Goal: Use online tool/utility: Utilize a website feature to perform a specific function

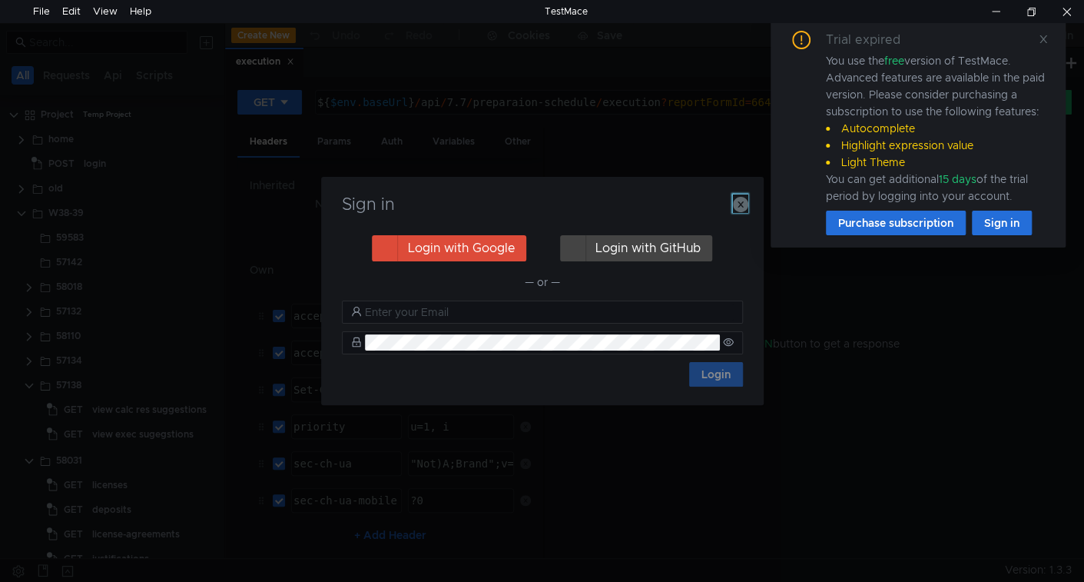
click at [739, 210] on icon "button" at bounding box center [740, 204] width 15 height 15
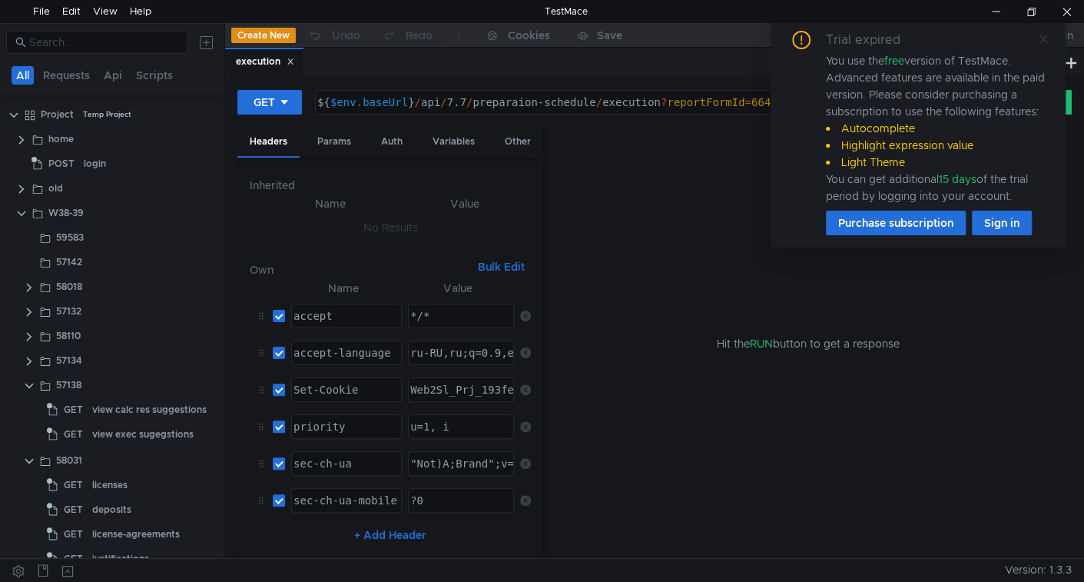
click at [1043, 42] on icon at bounding box center [1043, 39] width 11 height 11
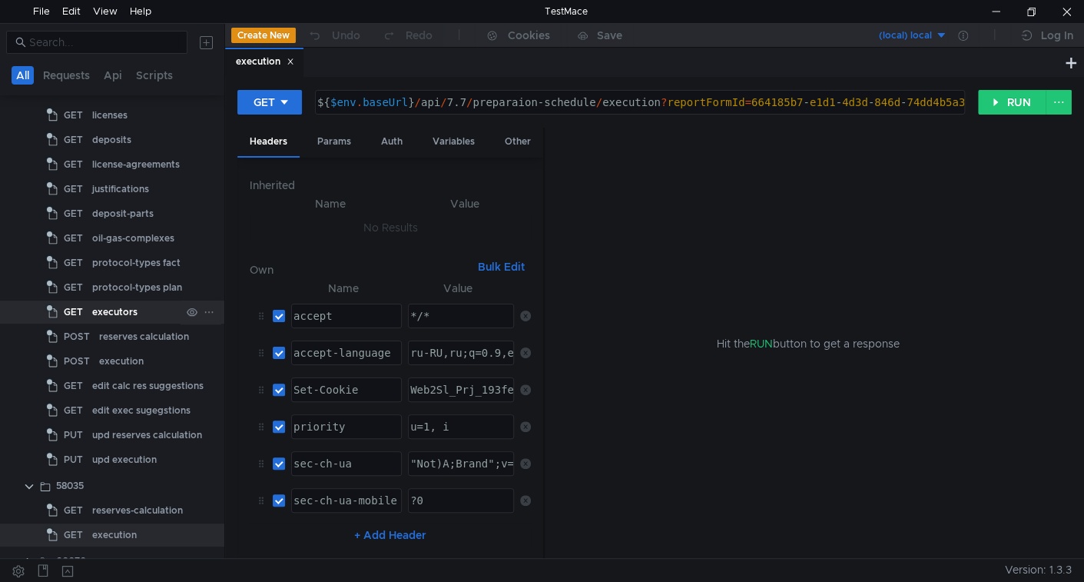
scroll to position [389, 0]
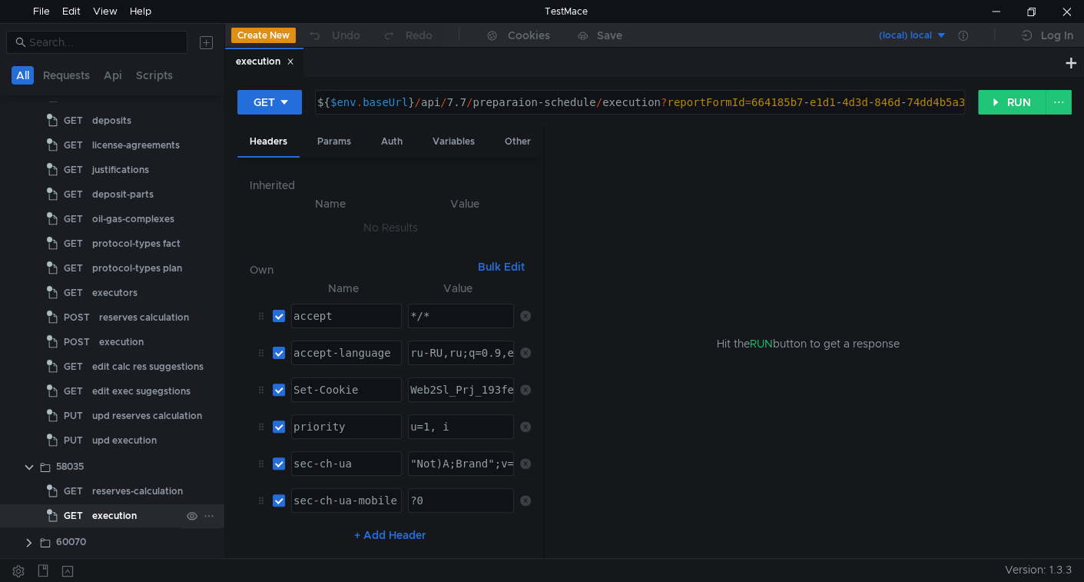
click at [127, 509] on div "execution" at bounding box center [114, 515] width 45 height 23
click at [118, 492] on div "reserves-calculation" at bounding box center [137, 490] width 91 height 23
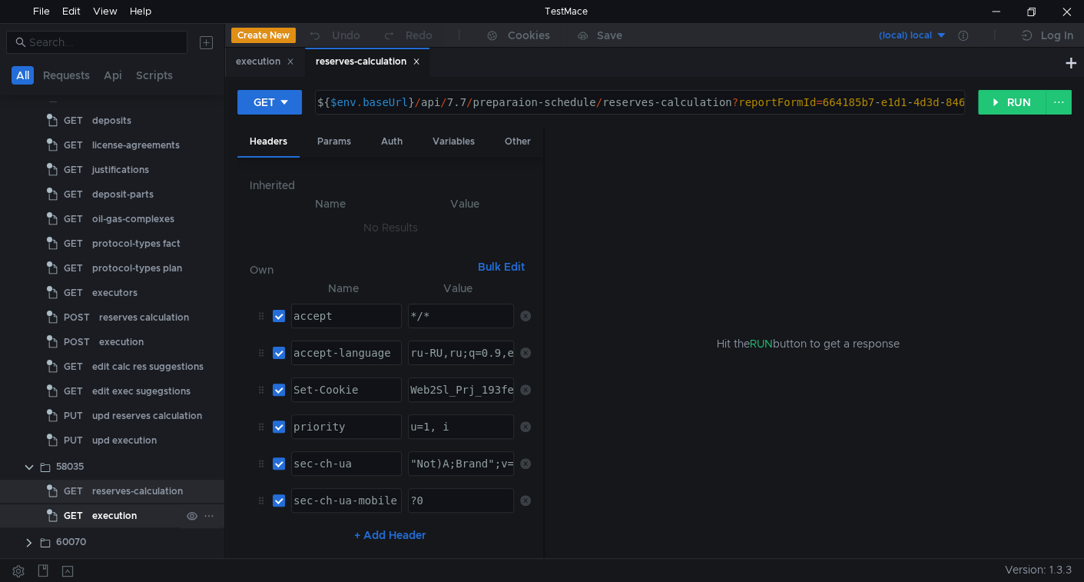
click at [124, 521] on div "execution" at bounding box center [114, 515] width 45 height 23
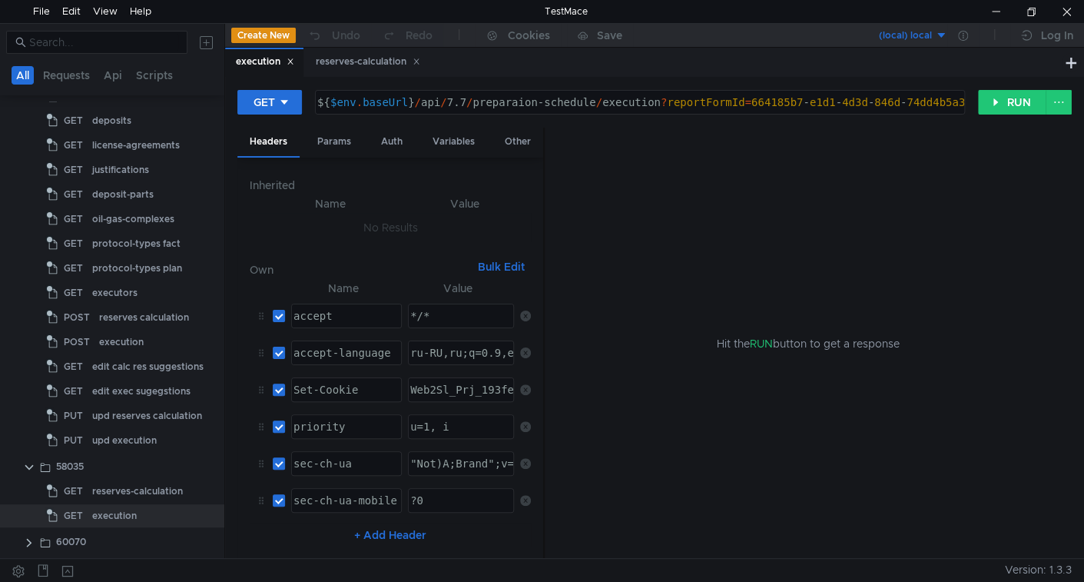
click at [292, 63] on icon at bounding box center [291, 62] width 8 height 8
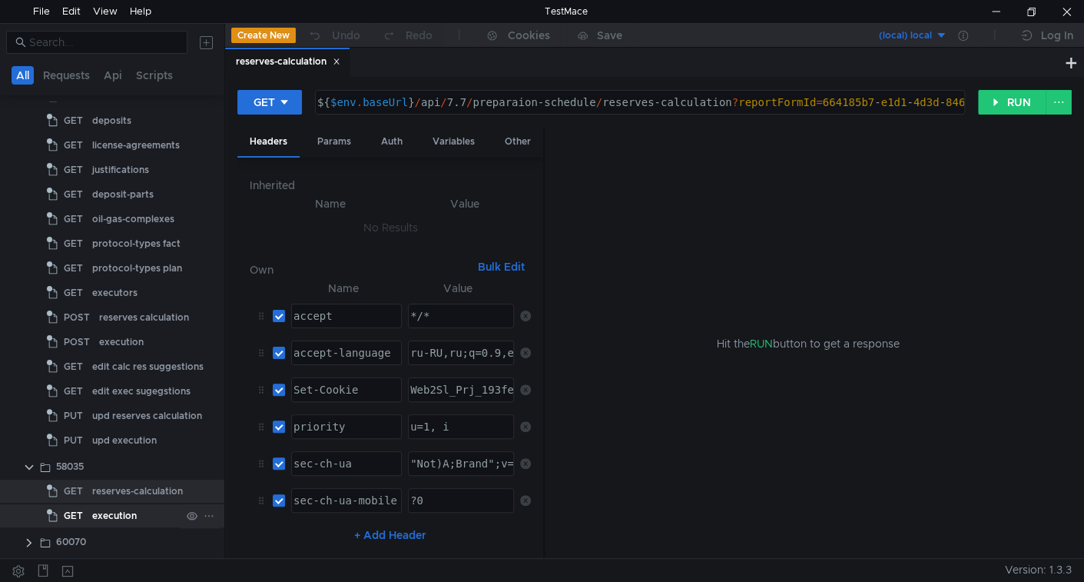
click at [113, 522] on div "execution" at bounding box center [114, 515] width 45 height 23
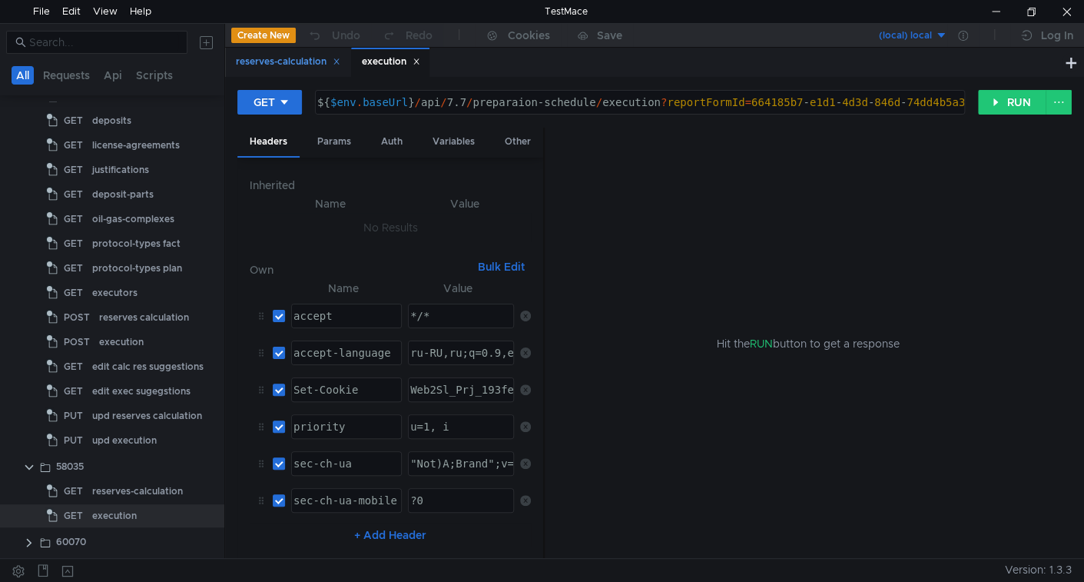
click at [288, 60] on div "reserves-calculation" at bounding box center [288, 62] width 104 height 16
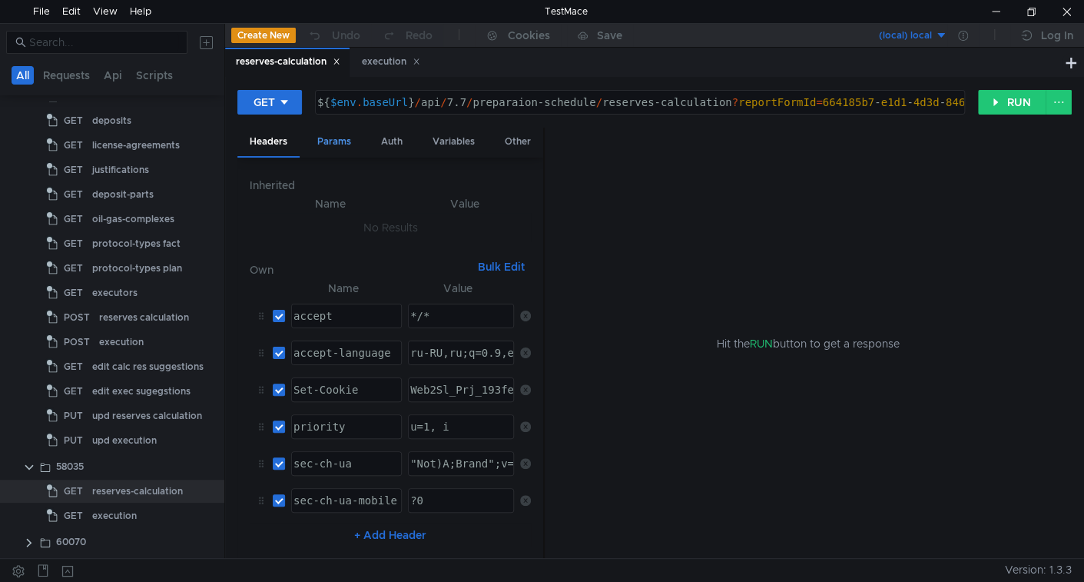
click at [341, 140] on div "Params" at bounding box center [334, 142] width 58 height 28
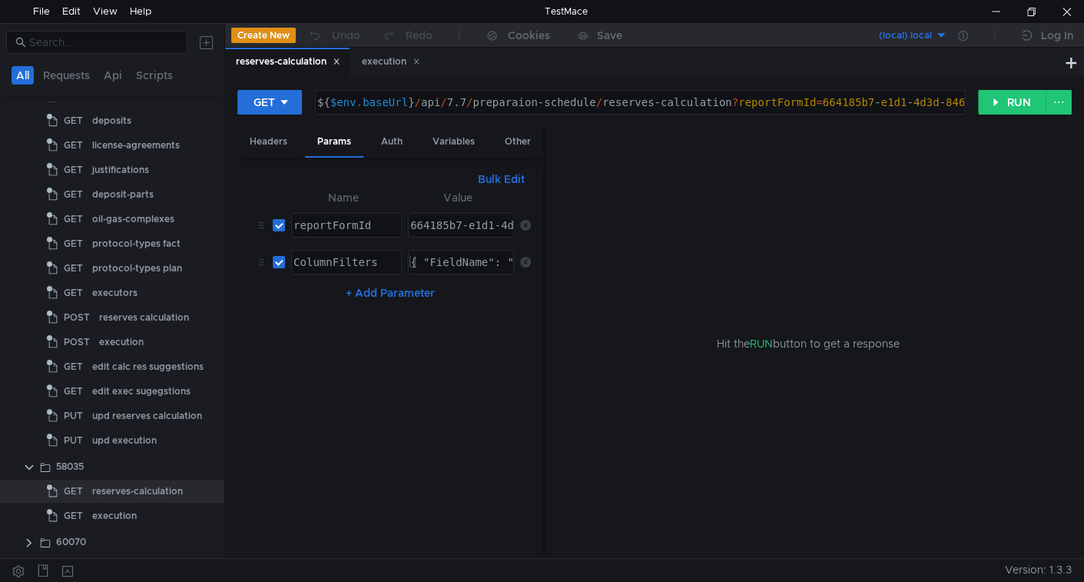
click at [461, 225] on div "664185b7-e1d1-4d3d-846d-74dd4b5a317c" at bounding box center [526, 237] width 238 height 37
type textarea "664185b7-e1d1-4d3d-846d-74dd4b5a317c"
click at [122, 126] on div "deposits" at bounding box center [111, 120] width 39 height 23
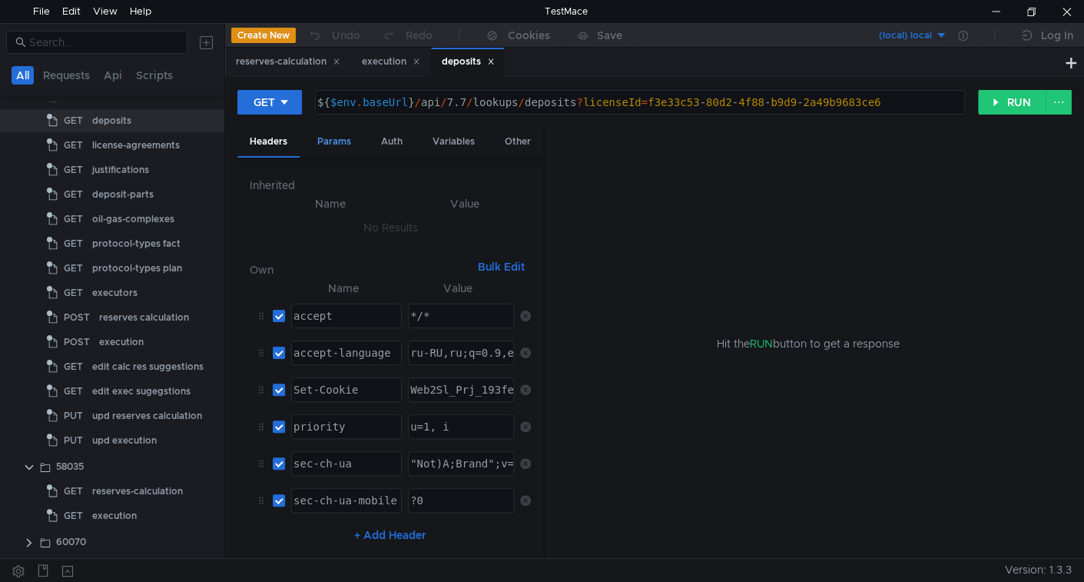
click at [320, 141] on div "Params" at bounding box center [334, 142] width 58 height 28
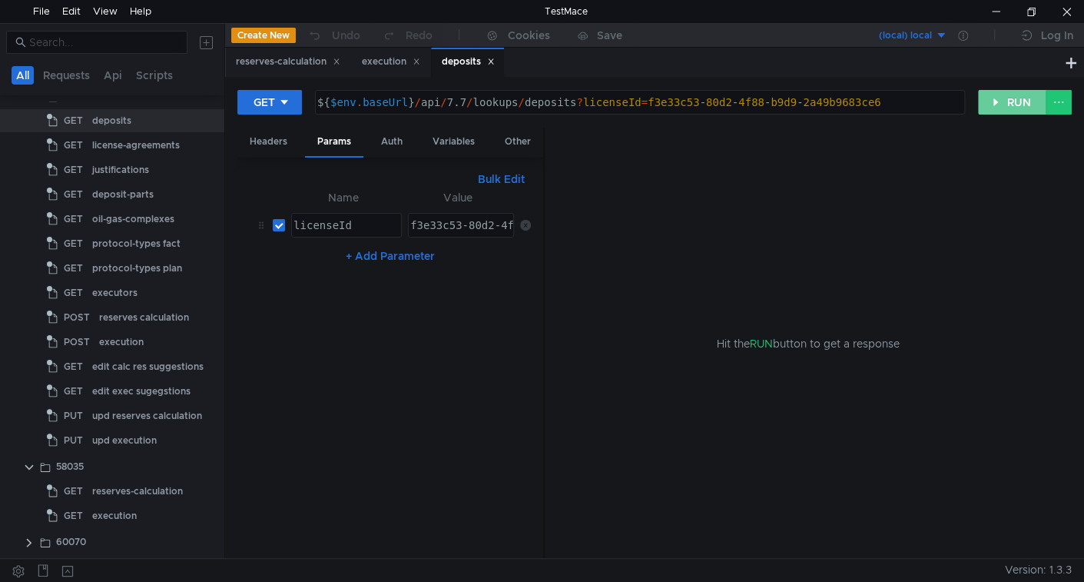
click at [1000, 95] on button "RUN" at bounding box center [1012, 102] width 68 height 25
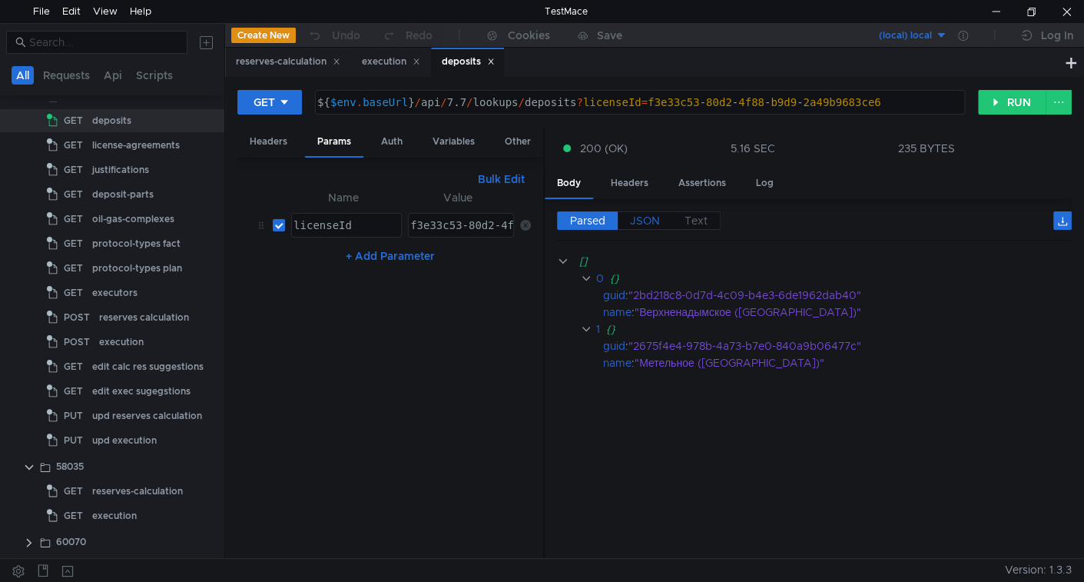
click at [650, 214] on span "JSON" at bounding box center [645, 221] width 30 height 14
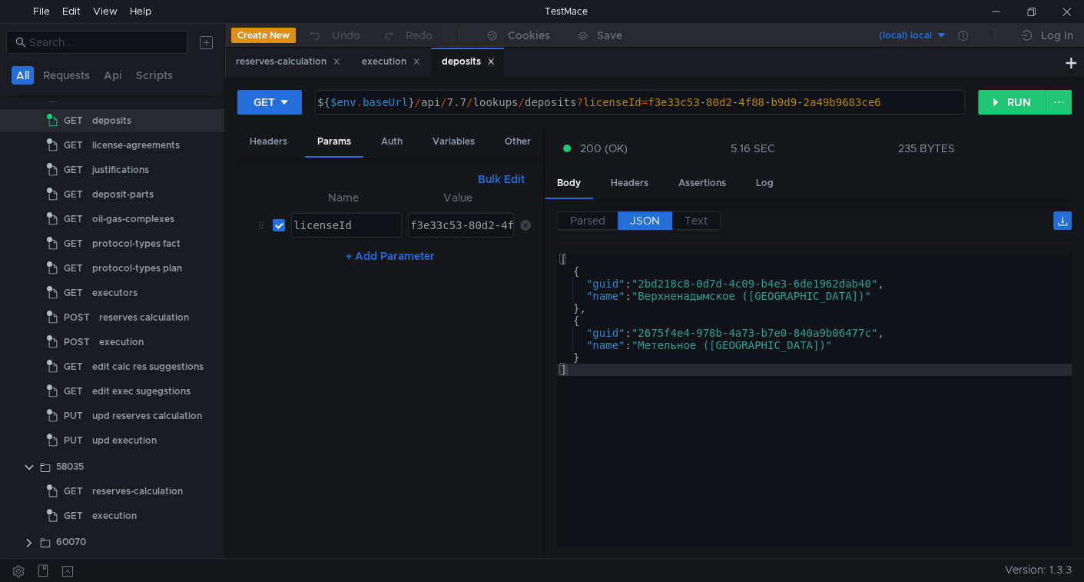
click at [453, 222] on div "f3e33c53-80d2-4f88-b9d9-2a49b9683ce6" at bounding box center [526, 237] width 238 height 37
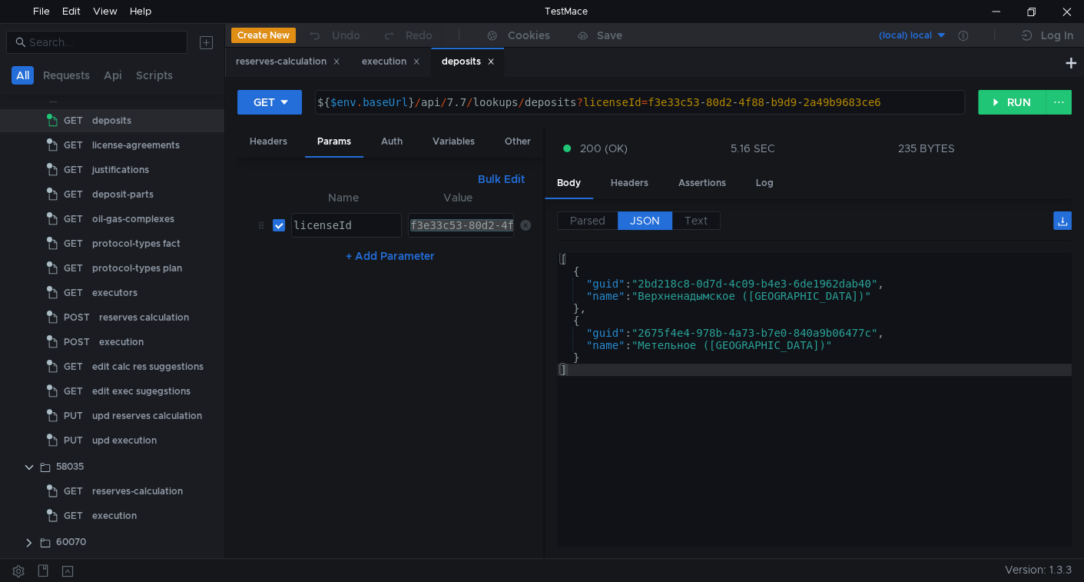
paste textarea "719a896e-b688-451f-9abe-fea221e53a3a"
click at [1030, 101] on button "RUN" at bounding box center [1012, 102] width 68 height 25
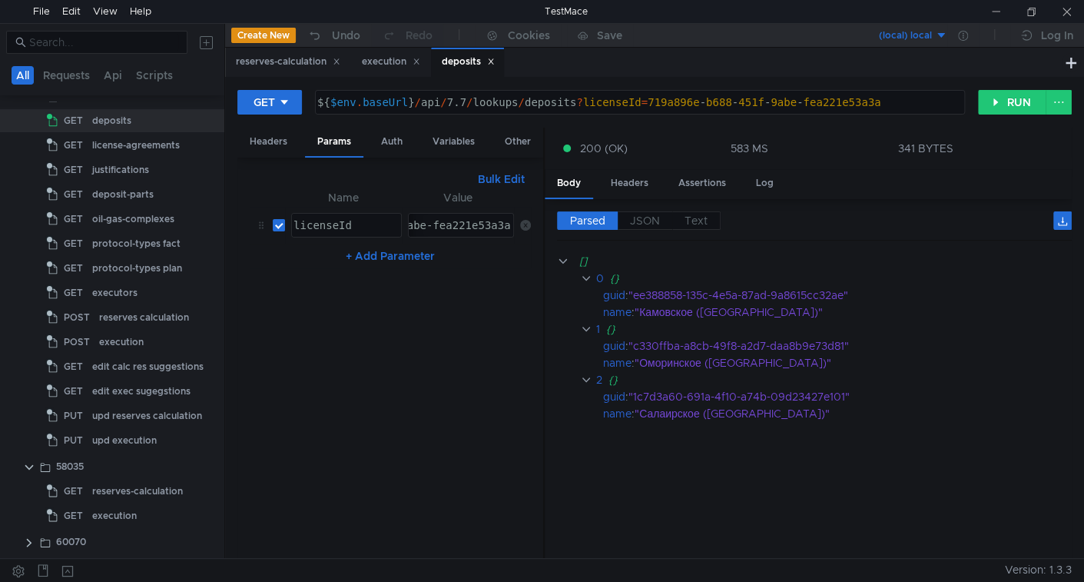
click at [444, 221] on div "719a896e-b688-451f-9abe-fea221e53a3a" at bounding box center [393, 237] width 238 height 37
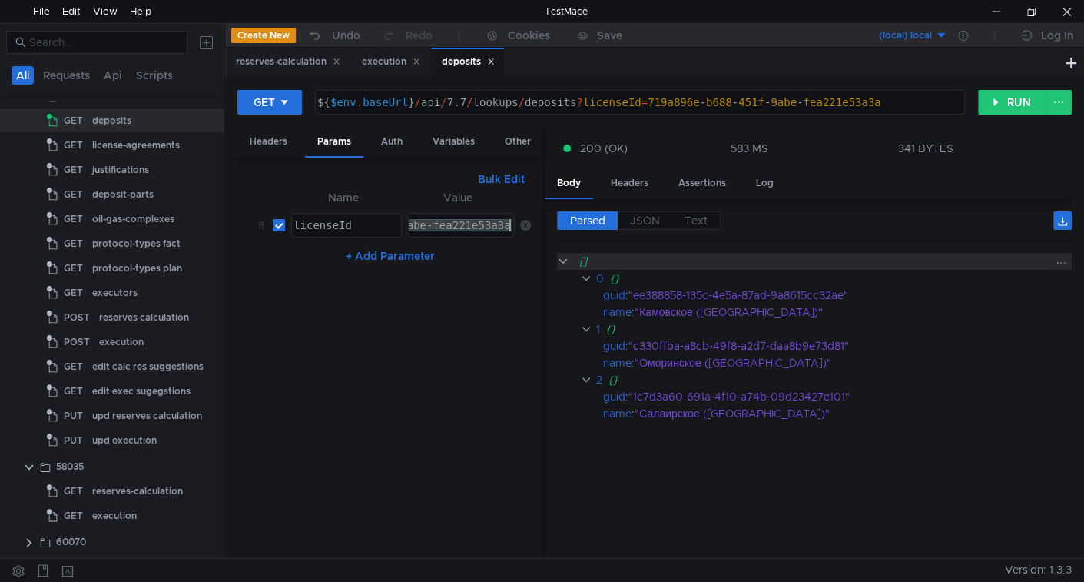
paste textarea "b9dd1669-f19d-43f0-b4b2-303a0530c050"
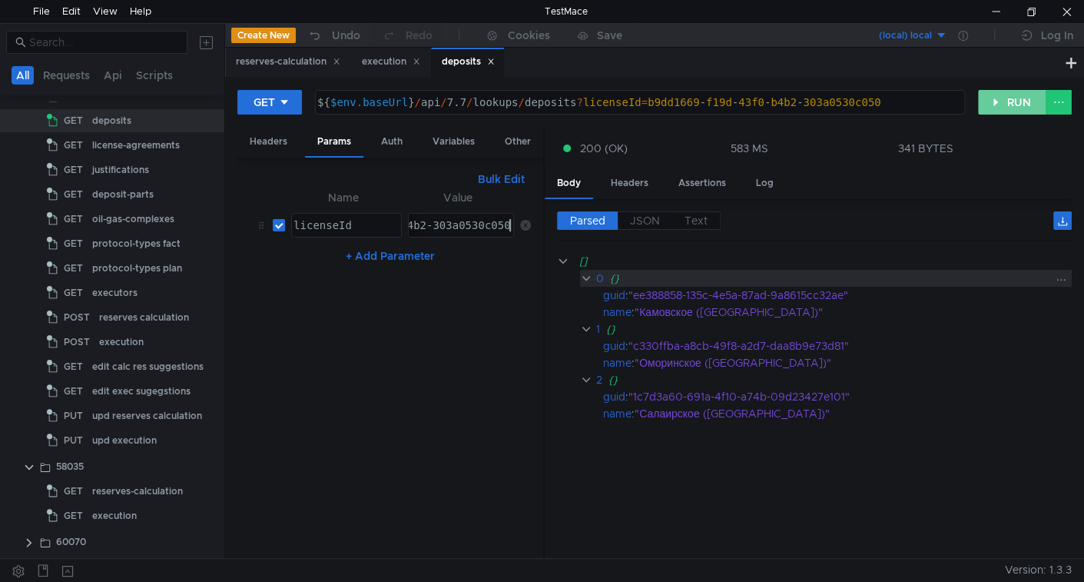
click at [1026, 99] on button "RUN" at bounding box center [1012, 102] width 68 height 25
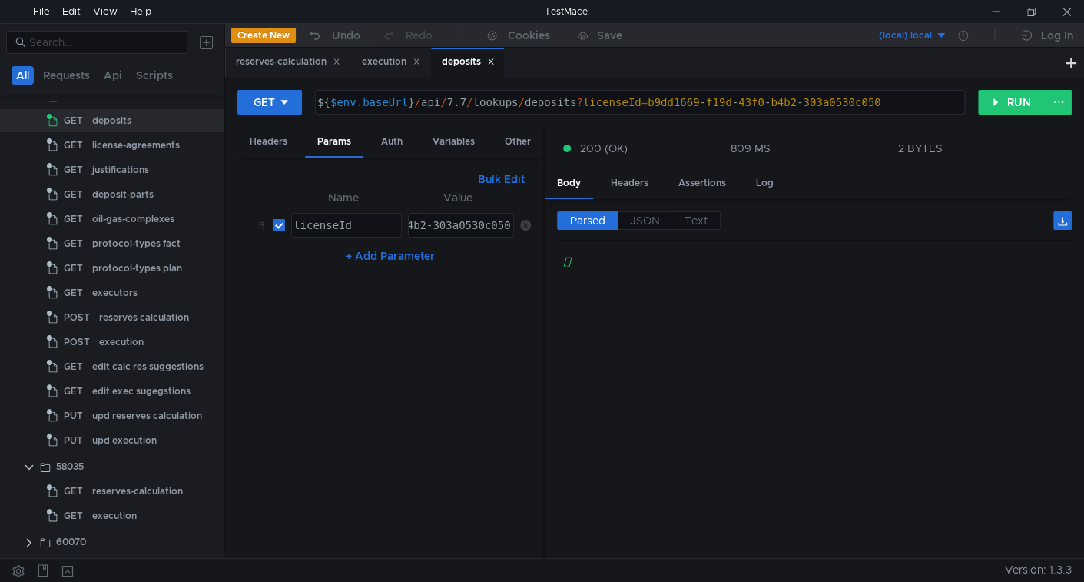
click at [472, 226] on div "b9dd1669-f19d-43f0-b4b2-303a0530c050" at bounding box center [393, 237] width 238 height 37
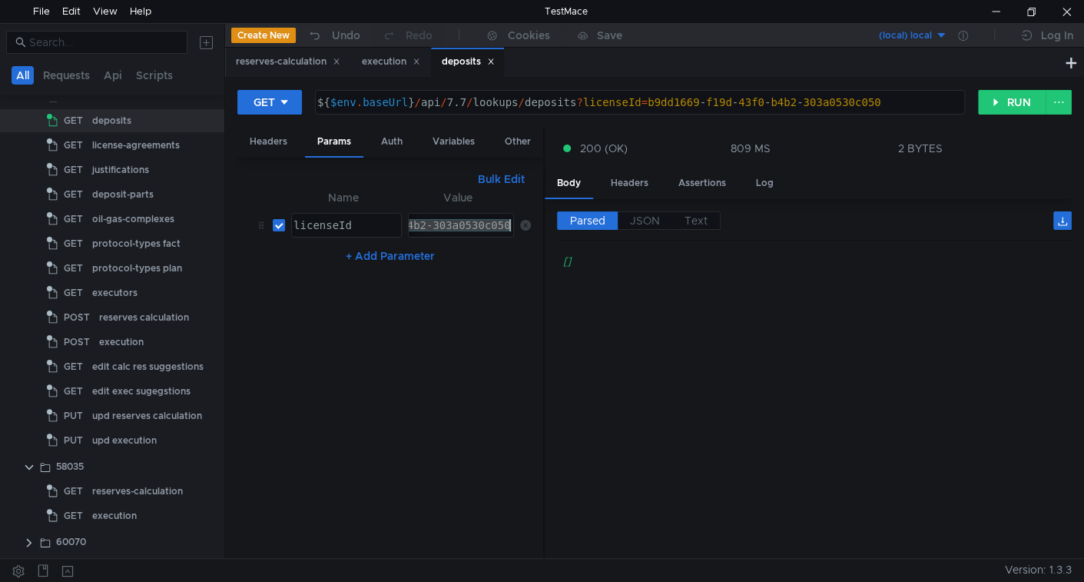
paste textarea "167f00ba-aad3-45a8-9ad0-b94fc38c2df1"
click at [993, 104] on button "RUN" at bounding box center [1012, 102] width 68 height 25
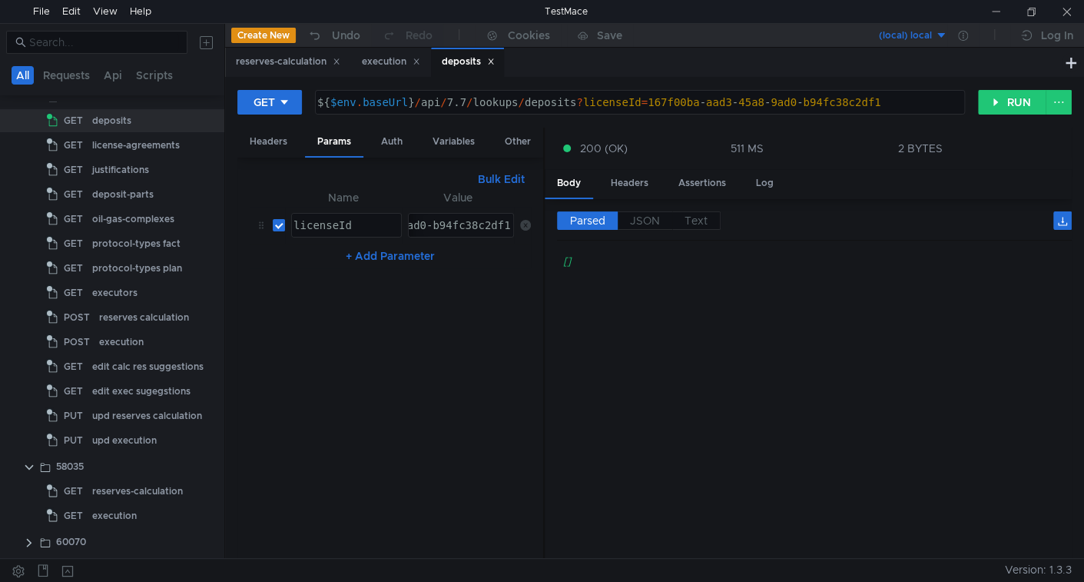
click at [437, 220] on div "167f00ba-aad3-45a8-9ad0-b94fc38c2df1" at bounding box center [393, 237] width 238 height 37
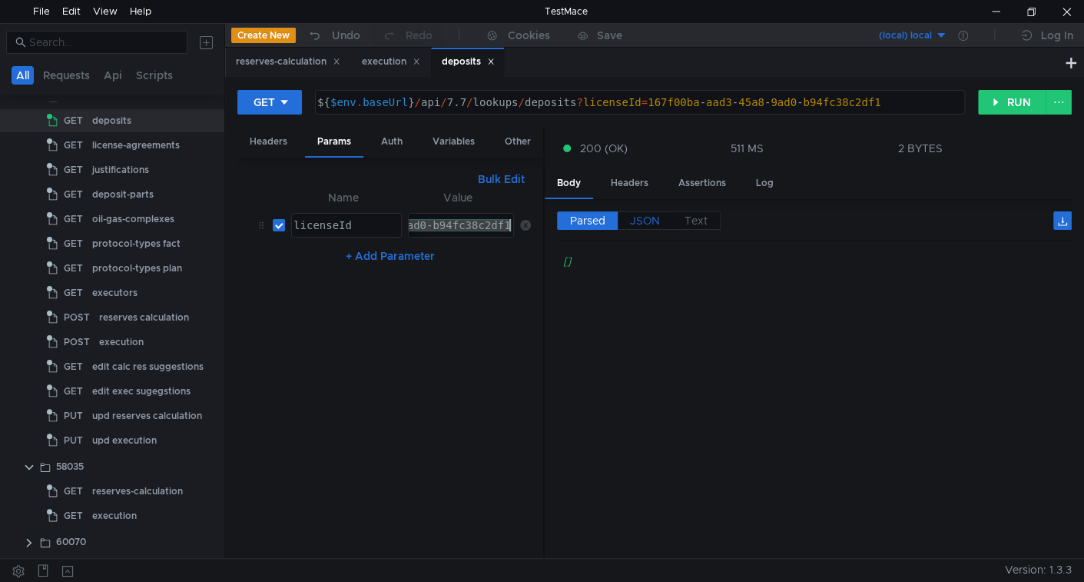
paste textarea "f8acc678-742e-447b-b506-63c9af81dff0"
click at [1010, 101] on button "RUN" at bounding box center [1012, 102] width 68 height 25
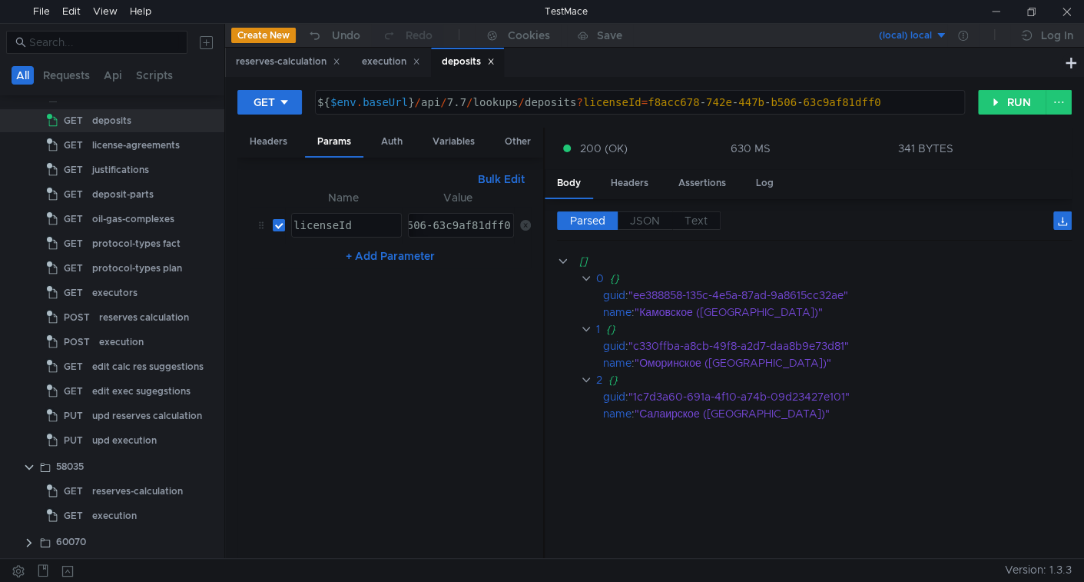
click at [411, 227] on div "f8acc678-742e-447b-b506-63c9af81dff0" at bounding box center [393, 237] width 238 height 37
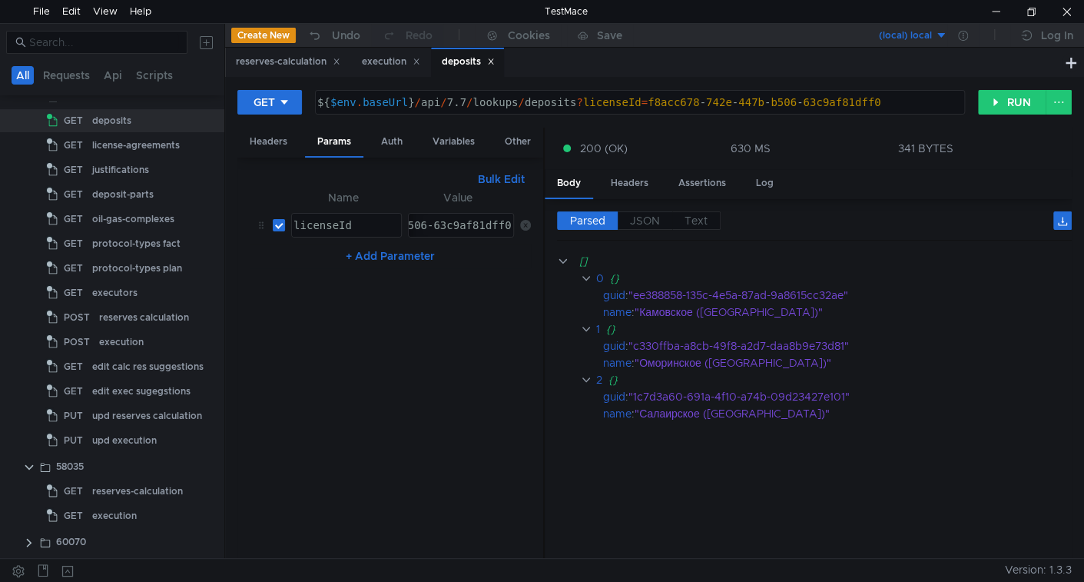
paste textarea "719a896e-b688-451f-9abe-fea221e53a3a"
click at [1006, 101] on button "RUN" at bounding box center [1012, 102] width 68 height 25
click at [469, 228] on div "719a896e-b688-451f-9abe-fea221e53a3a" at bounding box center [393, 237] width 238 height 37
click at [988, 105] on button "RUN" at bounding box center [1012, 102] width 68 height 25
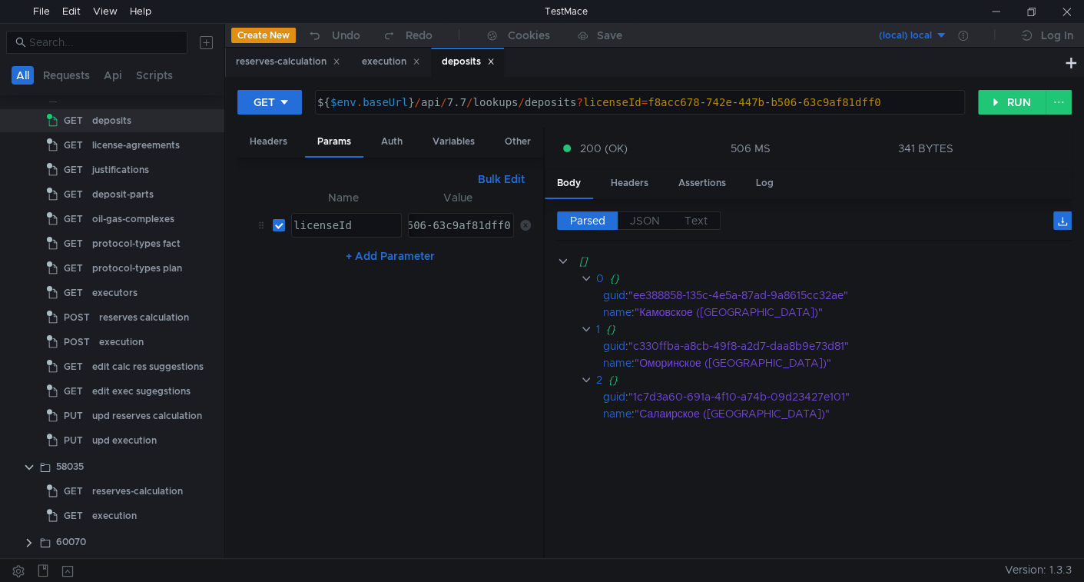
click at [494, 225] on div "f8acc678-742e-447b-b506-63c9af81dff0" at bounding box center [393, 237] width 238 height 37
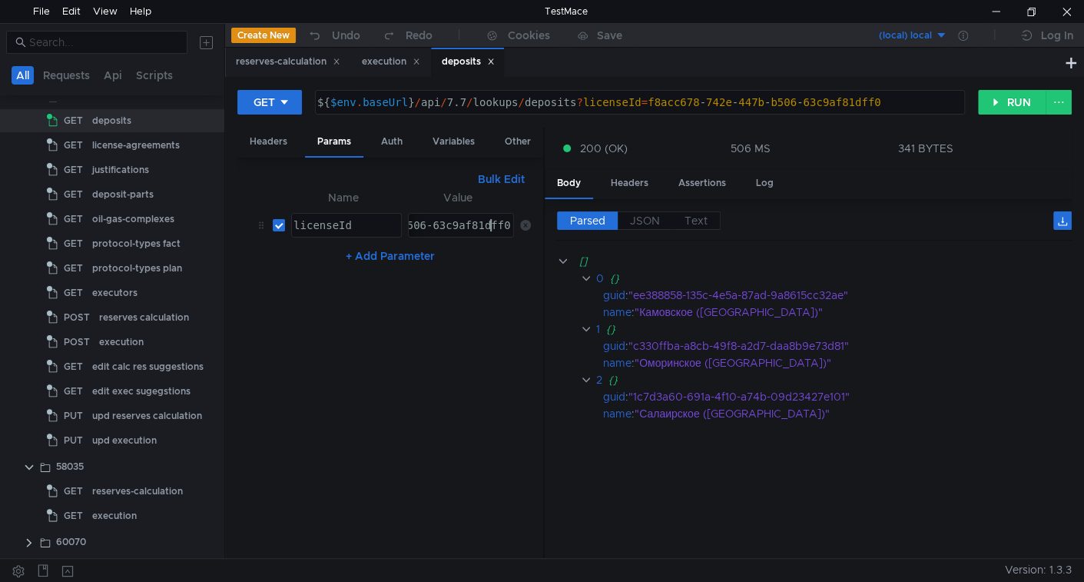
paste textarea "9f0cc51f-b277-47e1-9a1b-e49c7cc06bbf"
click at [1006, 104] on button "RUN" at bounding box center [1012, 102] width 68 height 25
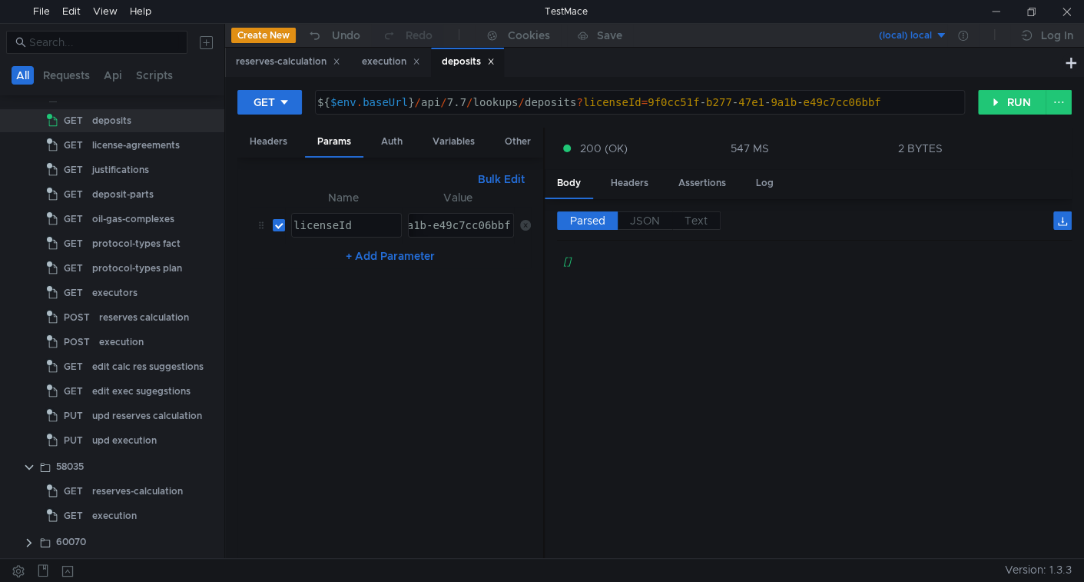
click at [436, 227] on div "9f0cc51f-b277-47e1-9a1b-e49c7cc06bbf" at bounding box center [393, 237] width 238 height 37
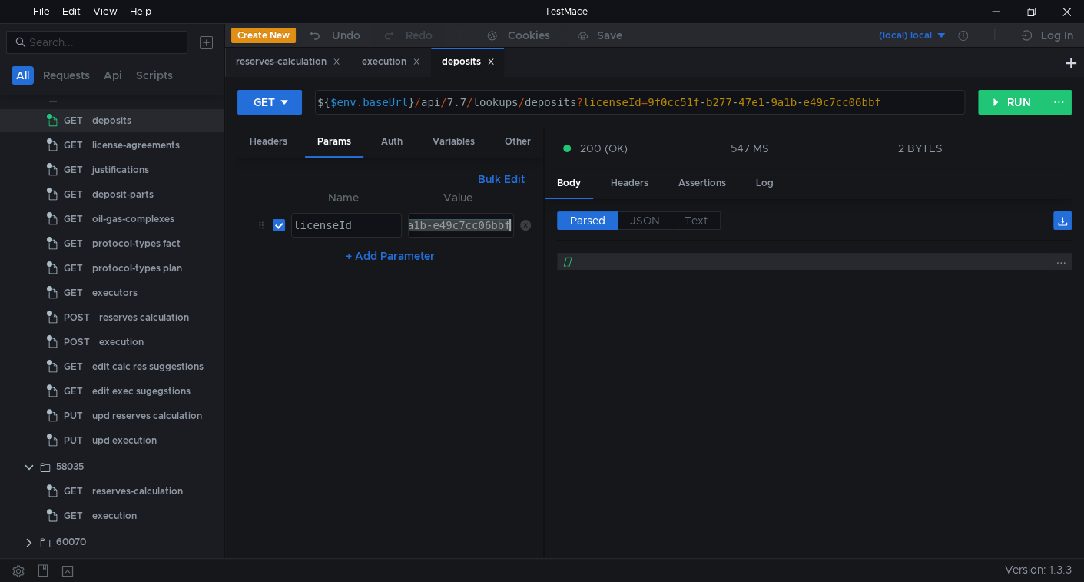
paste textarea "61428619-484b-4ed5-a7fd-ef073708aa6c"
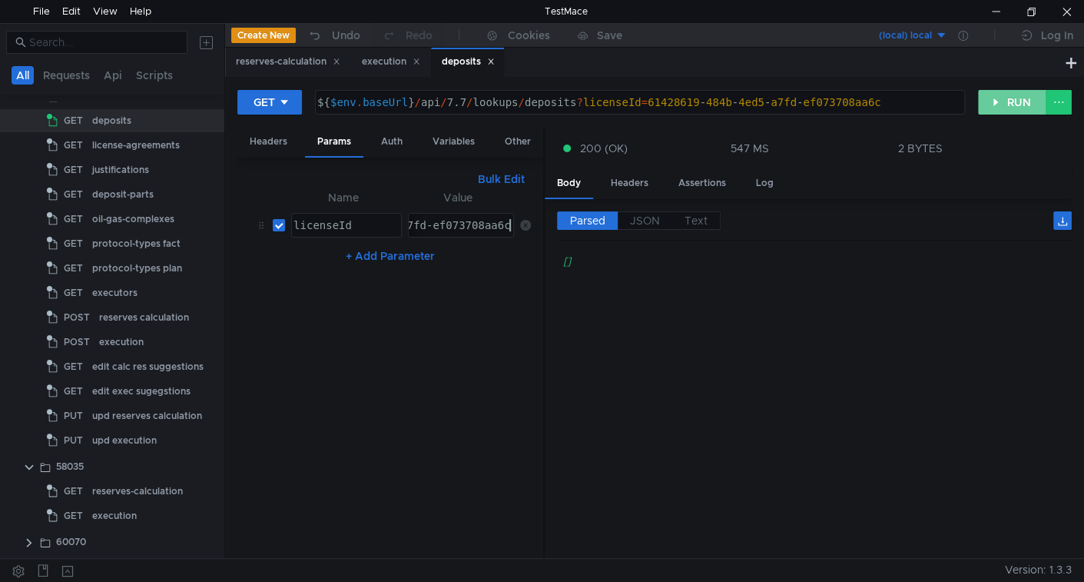
click at [1059, 84] on div "GET ${ $env . baseUrl } / api / 7.7 / lookups / deposits ? licenseId = 61428619…" at bounding box center [654, 317] width 859 height 481
click at [1020, 100] on button "RUN" at bounding box center [1012, 102] width 68 height 25
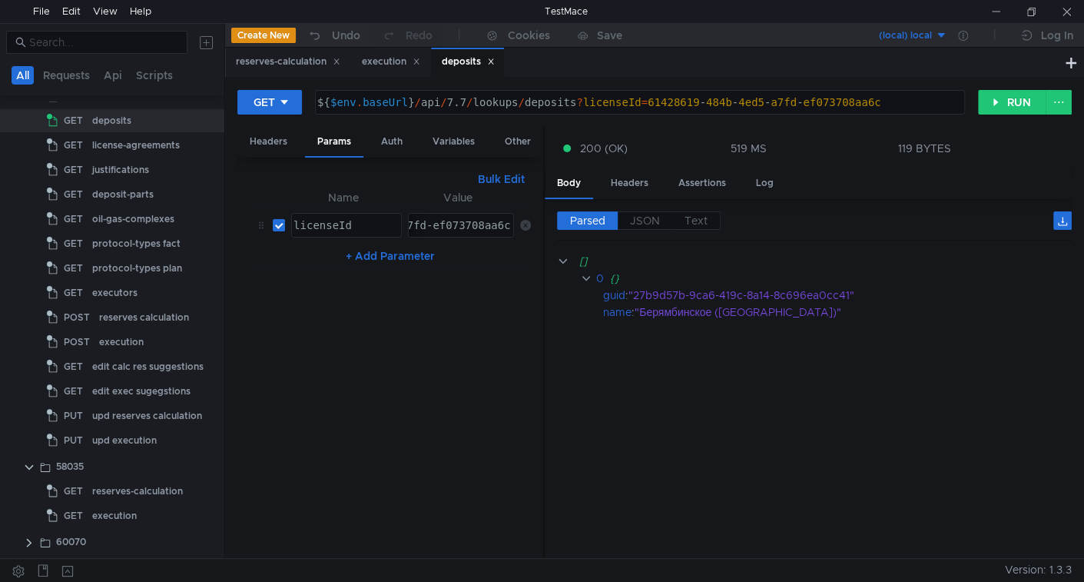
click at [481, 220] on div "61428619-484b-4ed5-a7fd-ef073708aa6c" at bounding box center [393, 237] width 238 height 37
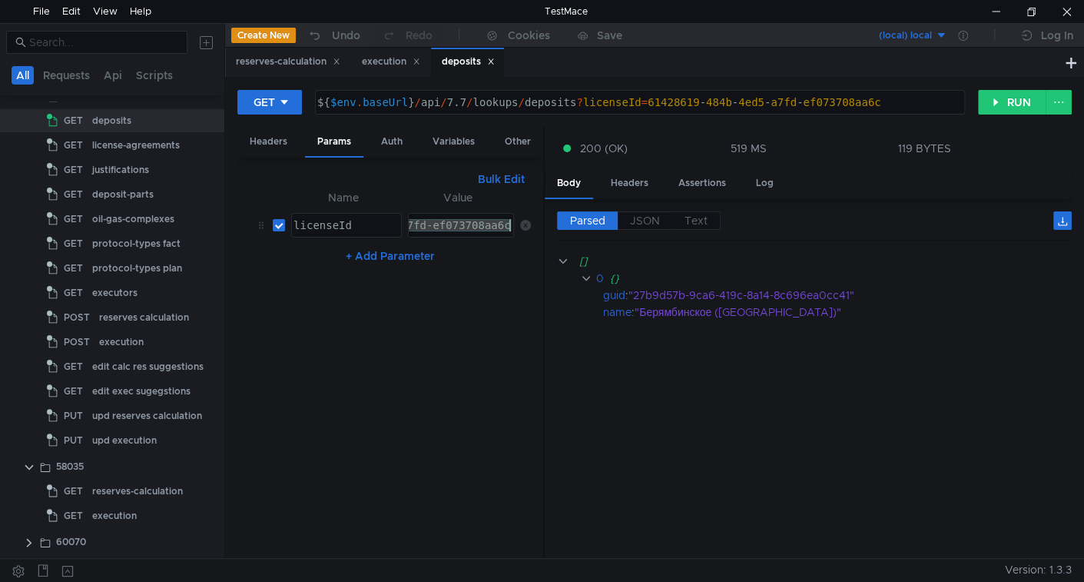
paste textarea "bc9e5a00-fa56-45ef-8629-280569b6950e"
click at [996, 99] on button "RUN" at bounding box center [1012, 102] width 68 height 25
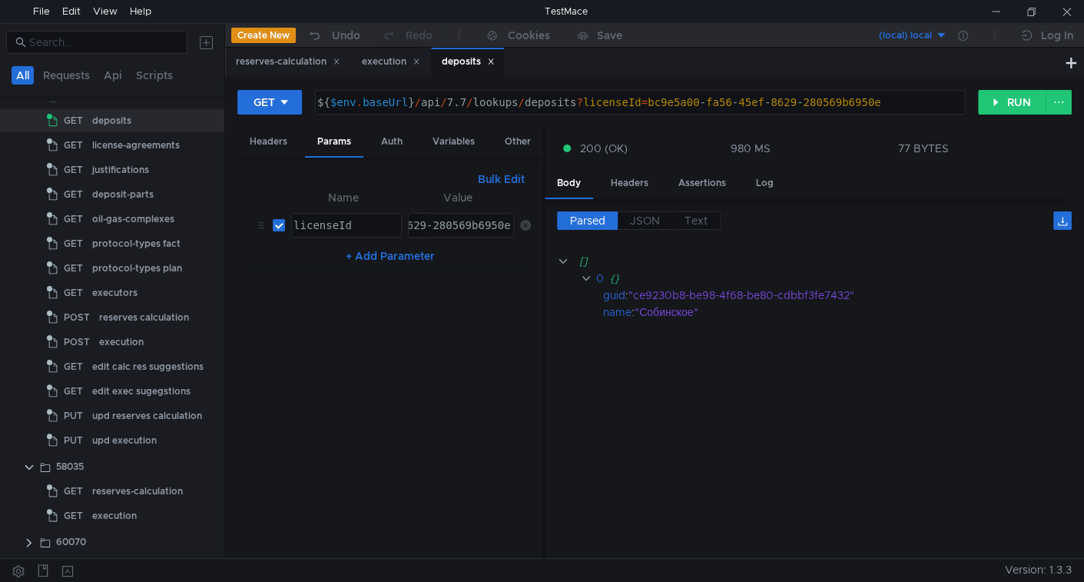
click at [476, 227] on div "bc9e5a00-fa56-45ef-8629-280569b6950e" at bounding box center [393, 237] width 238 height 37
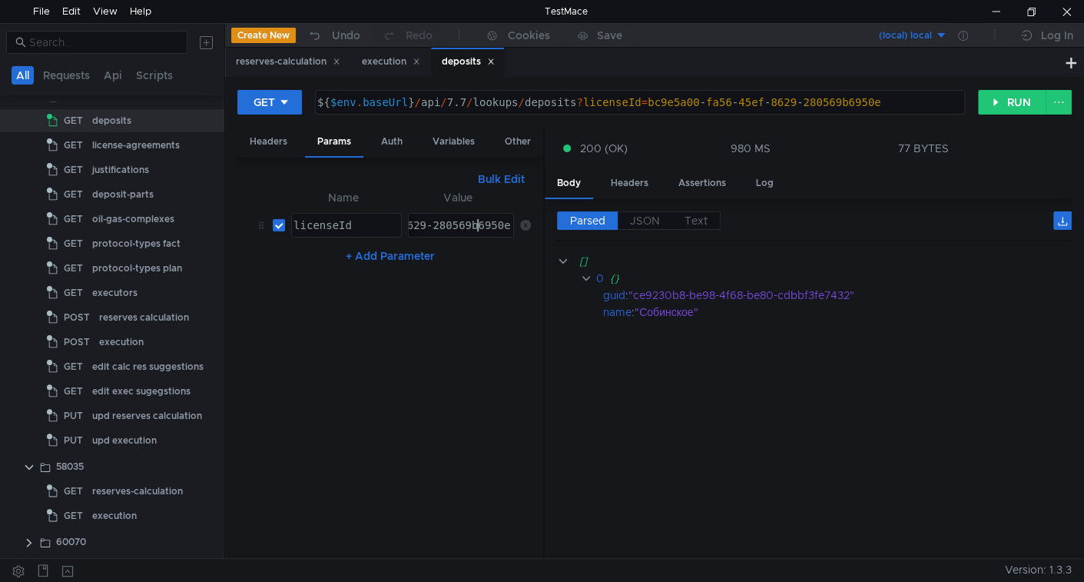
paste textarea "72362f24-a3d3-46a4-a514-96567802a1aa"
click at [1023, 110] on button "RUN" at bounding box center [1012, 102] width 68 height 25
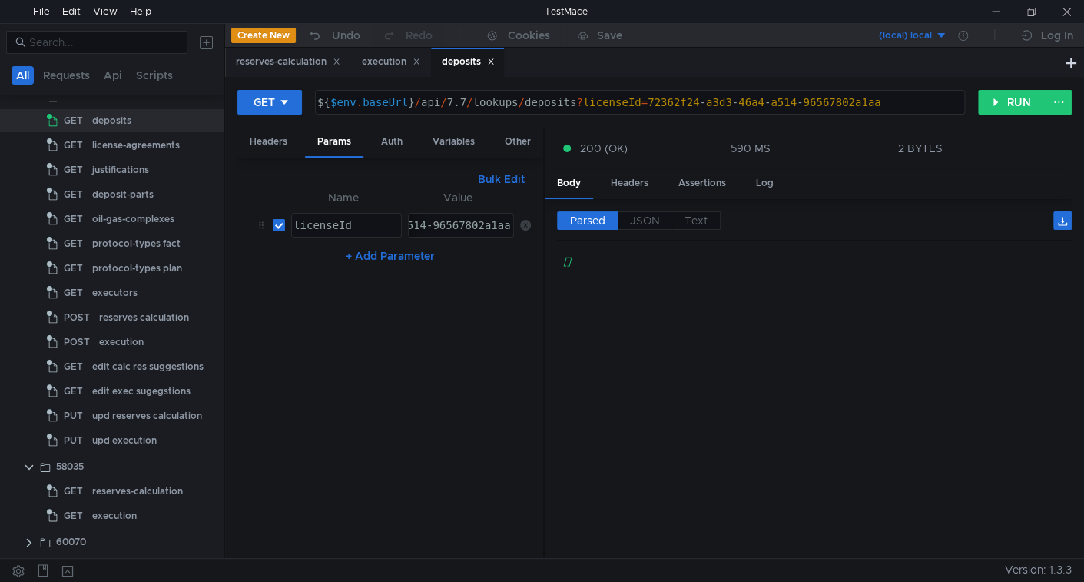
click at [464, 226] on div "72362f24-a3d3-46a4-a514-96567802a1aa" at bounding box center [393, 237] width 238 height 37
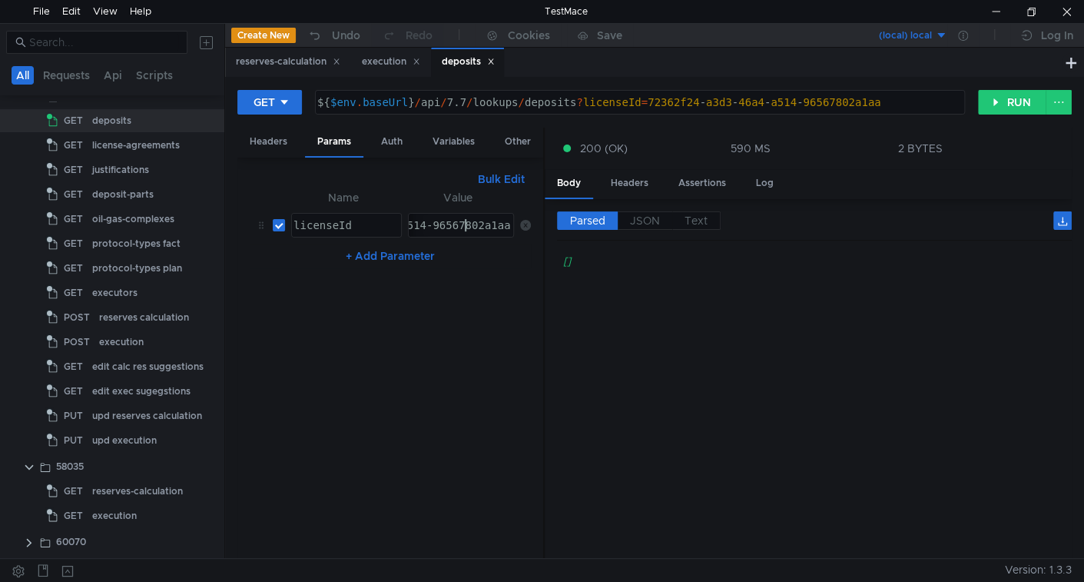
paste textarea "2de3d935-a79f-4f89-8d90-24950e49728b"
type textarea "2de3d935-a79f-4f89-8d90-24950e49728b"
click at [1006, 101] on button "RUN" at bounding box center [1012, 102] width 68 height 25
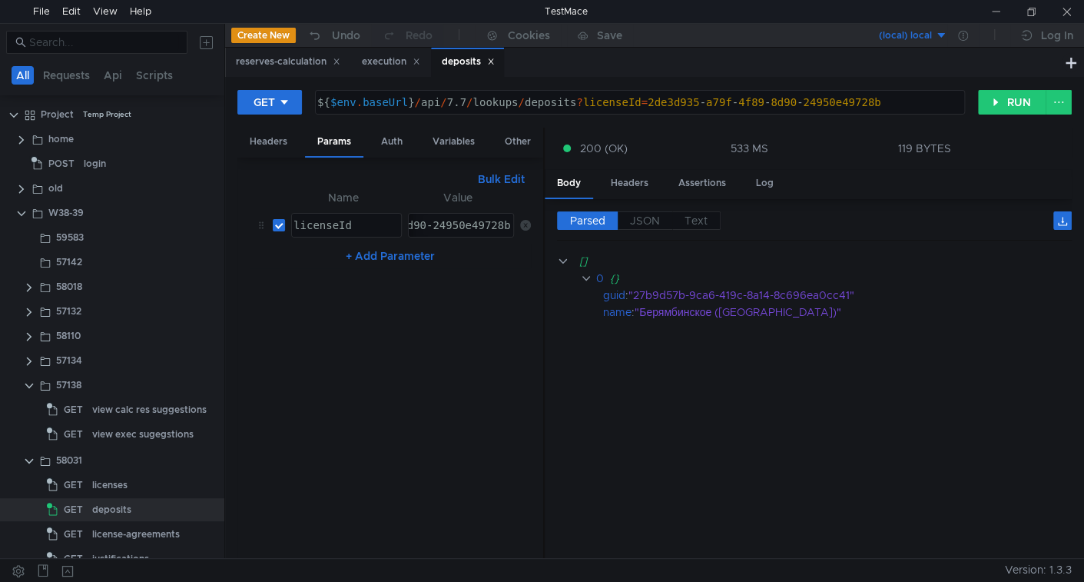
scroll to position [389, 0]
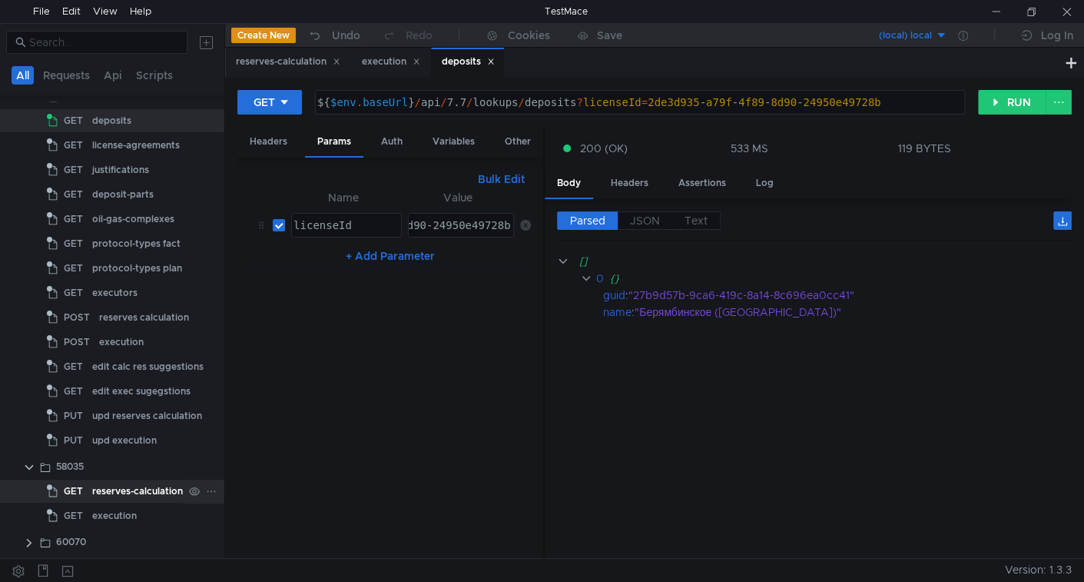
click at [135, 488] on div "reserves-calculation" at bounding box center [137, 490] width 91 height 23
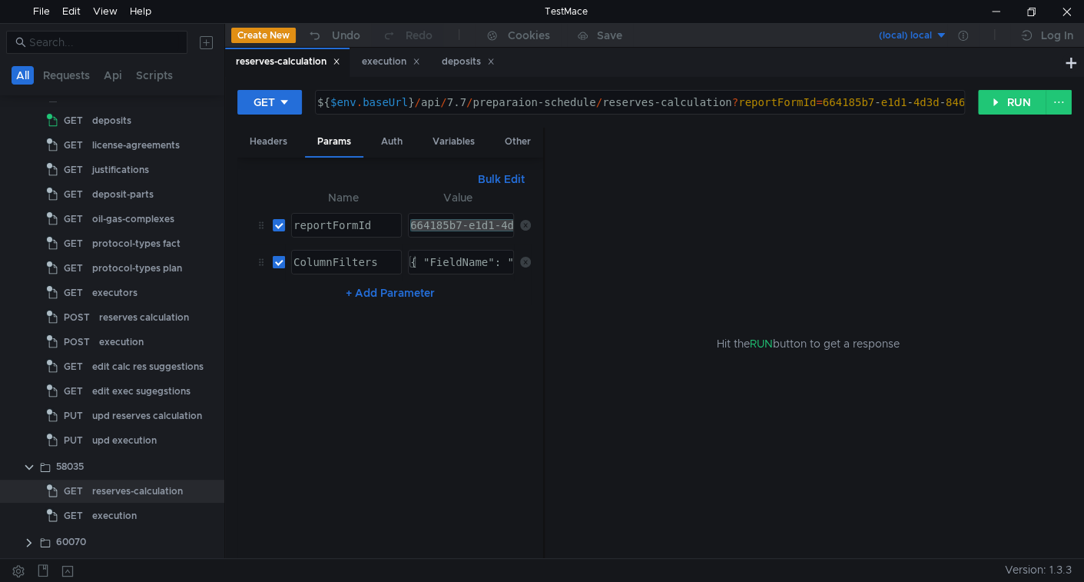
click at [280, 258] on input "checkbox" at bounding box center [279, 262] width 12 height 12
checkbox input "false"
click at [1003, 95] on button "RUN" at bounding box center [1012, 102] width 68 height 25
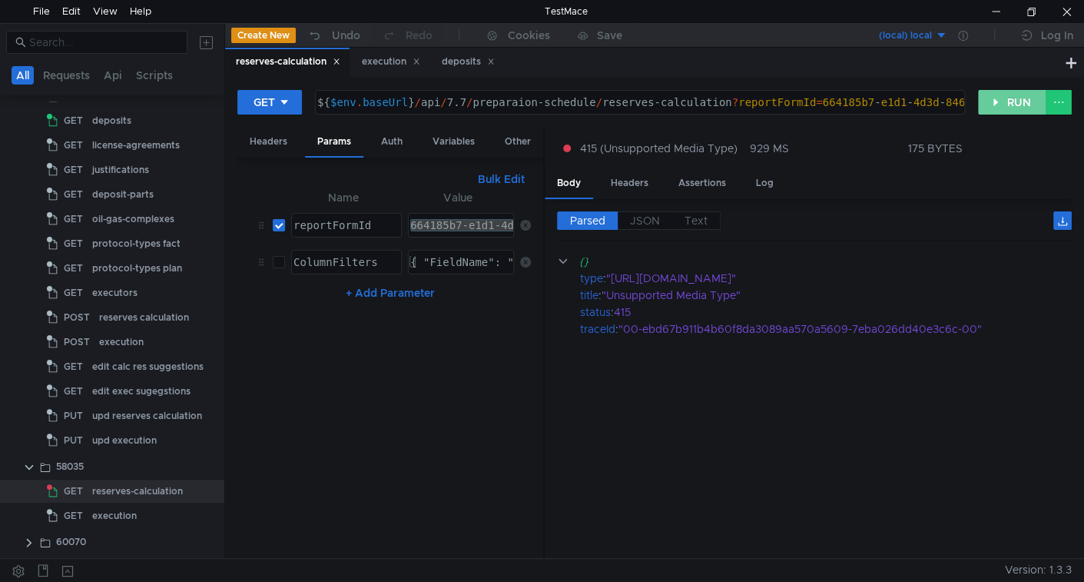
click at [996, 105] on button "RUN" at bounding box center [1012, 102] width 68 height 25
click at [108, 519] on div "execution" at bounding box center [114, 515] width 45 height 23
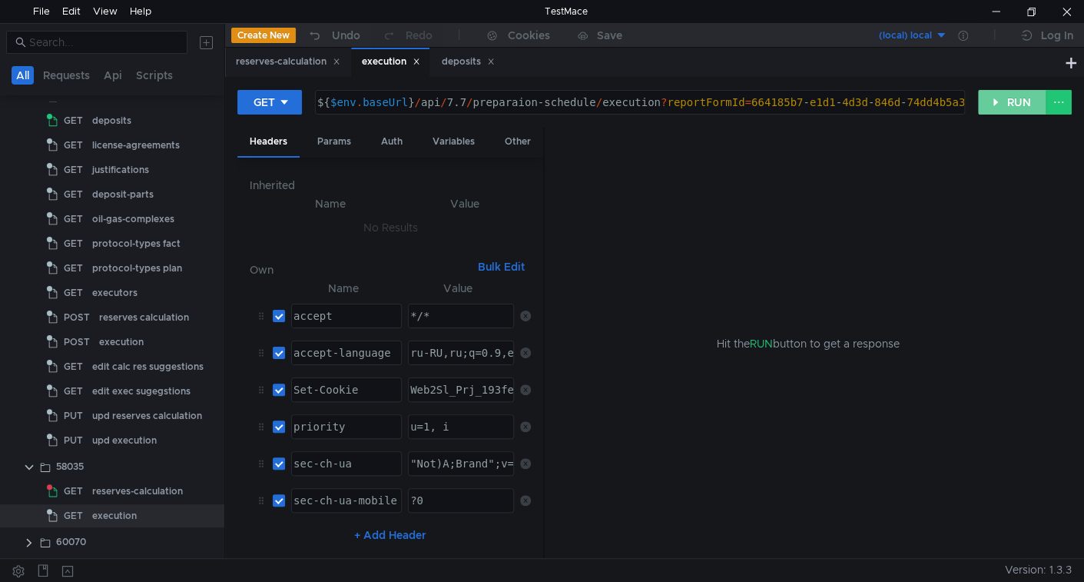
click at [1010, 103] on button "RUN" at bounding box center [1012, 102] width 68 height 25
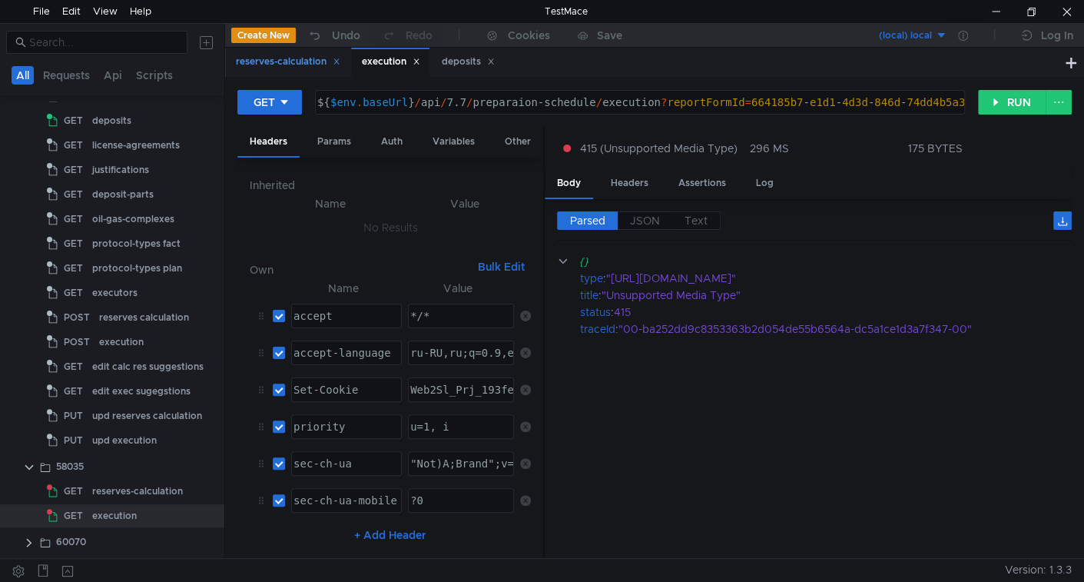
click at [288, 63] on div "reserves-calculation" at bounding box center [288, 62] width 104 height 16
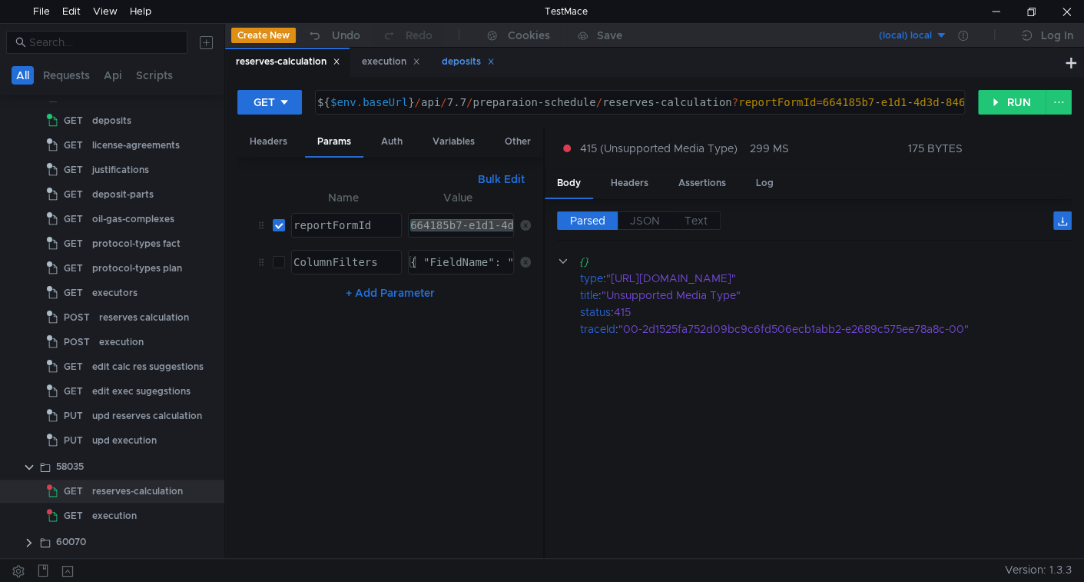
click at [455, 64] on div "deposits" at bounding box center [468, 62] width 53 height 16
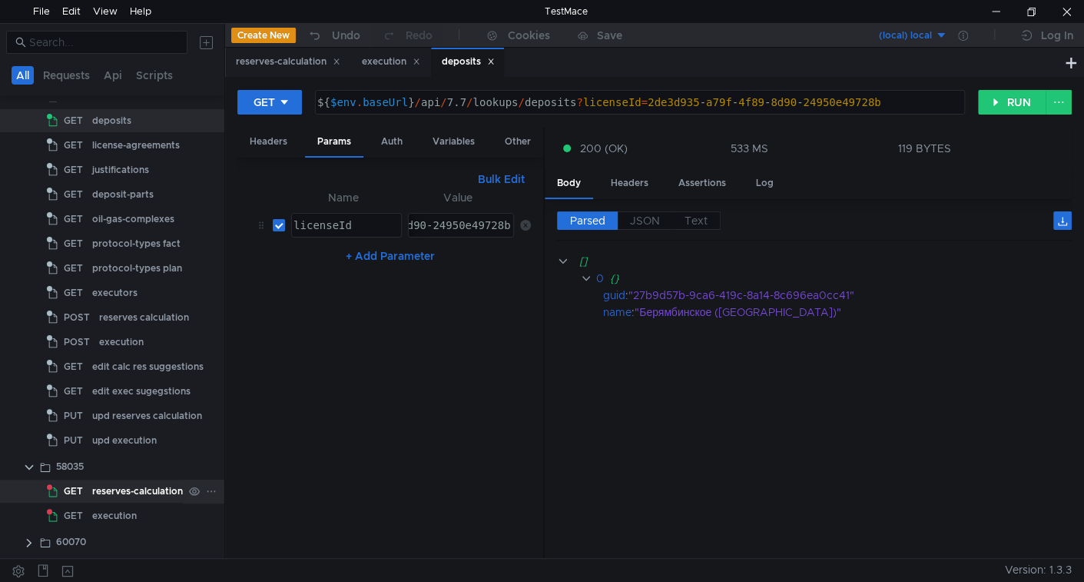
click at [124, 496] on div "reserves-calculation" at bounding box center [137, 490] width 91 height 23
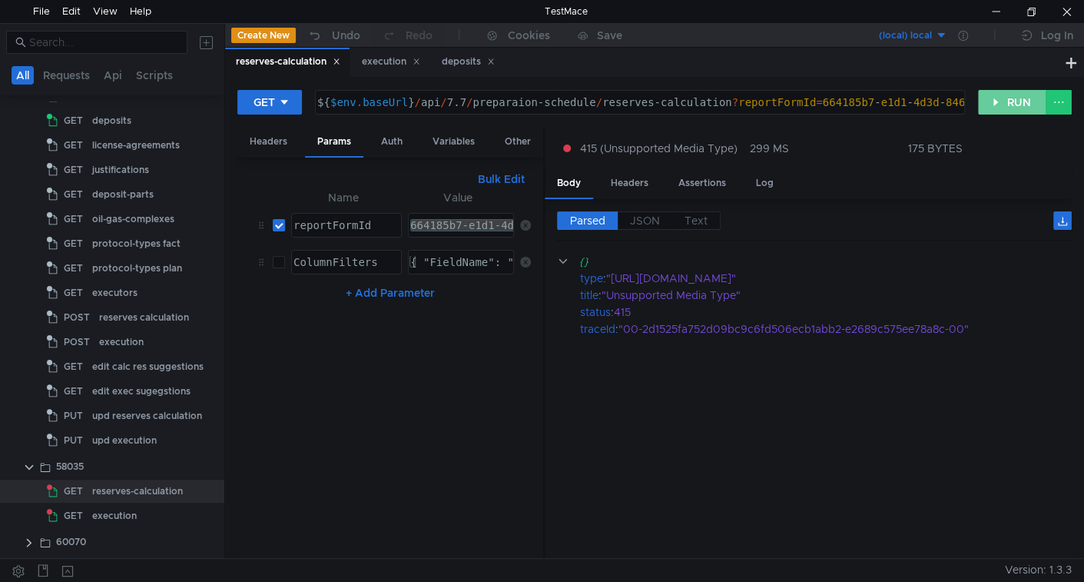
click at [1023, 103] on button "RUN" at bounding box center [1012, 102] width 68 height 25
click at [1011, 85] on div "GET ${ $env . baseUrl } / api / 7.7 / preparaion-schedule / reserves-calculatio…" at bounding box center [654, 317] width 859 height 481
click at [999, 101] on button "RUN" at bounding box center [1012, 102] width 68 height 25
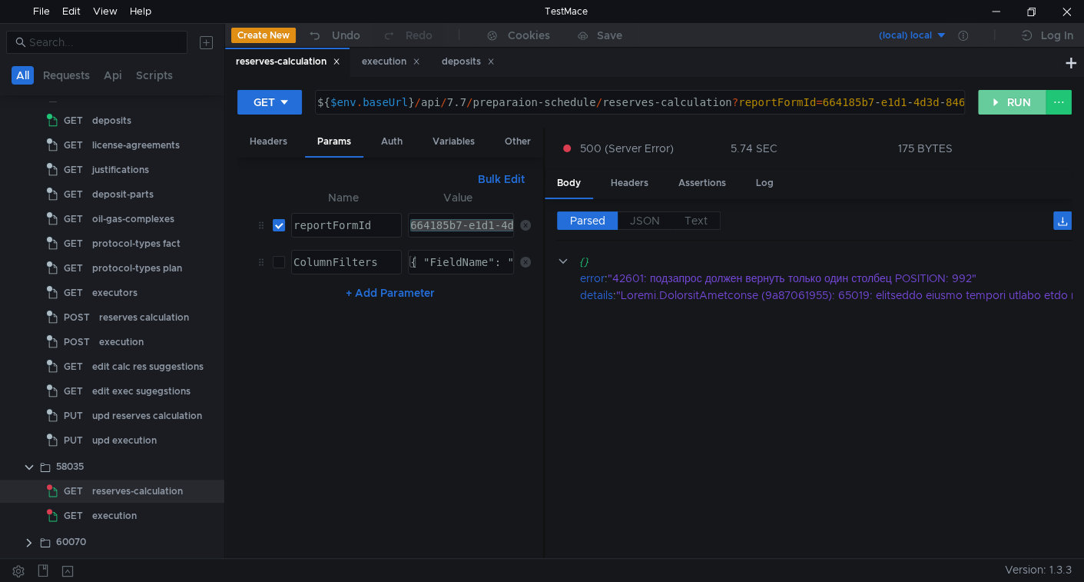
click at [1025, 104] on button "RUN" at bounding box center [1012, 102] width 68 height 25
click at [1020, 104] on button "RUN" at bounding box center [1012, 102] width 68 height 25
click at [1000, 6] on div at bounding box center [995, 11] width 35 height 23
click at [1007, 102] on button "RUN" at bounding box center [1012, 102] width 68 height 25
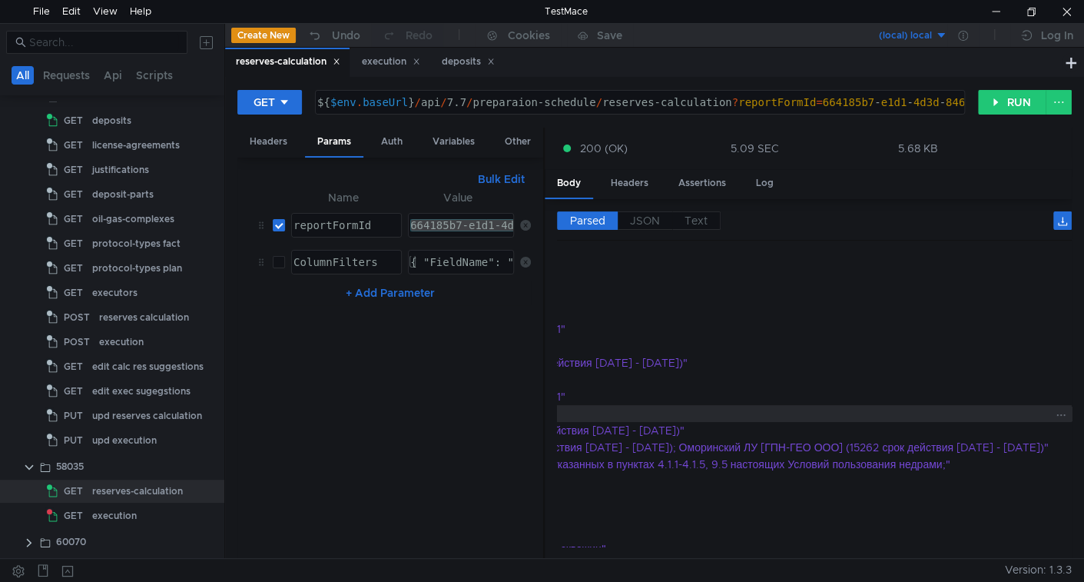
scroll to position [85, 0]
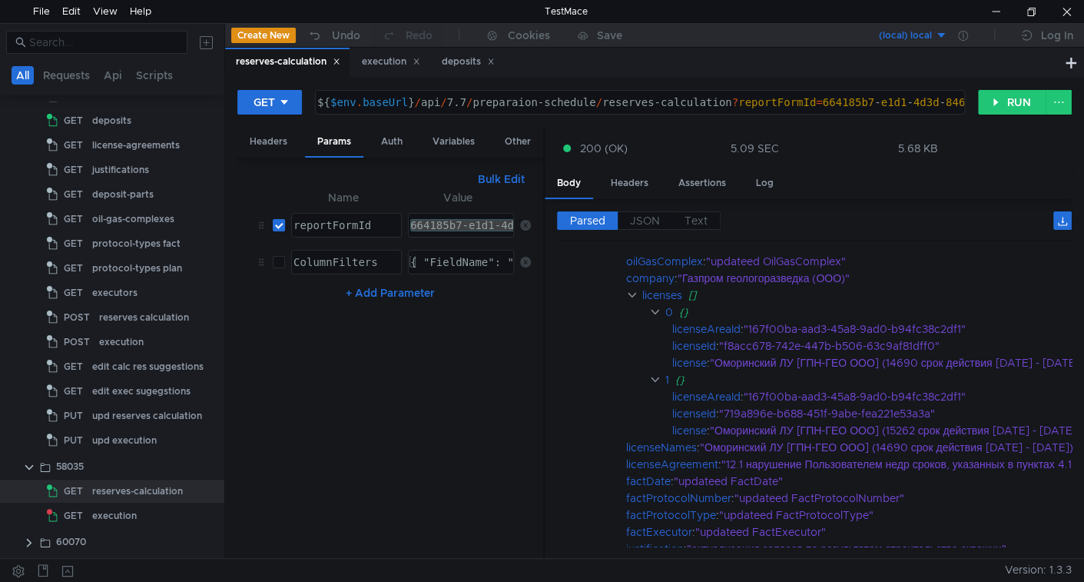
drag, startPoint x: 105, startPoint y: 512, endPoint x: 230, endPoint y: 474, distance: 130.8
click at [105, 512] on div "execution" at bounding box center [114, 515] width 45 height 23
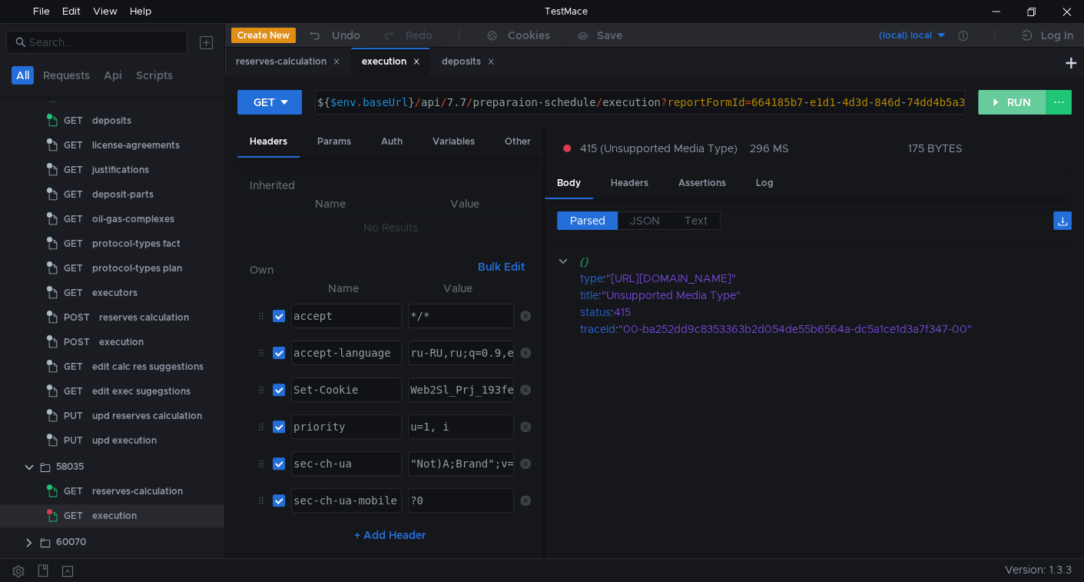
click at [1019, 95] on button "RUN" at bounding box center [1012, 102] width 68 height 25
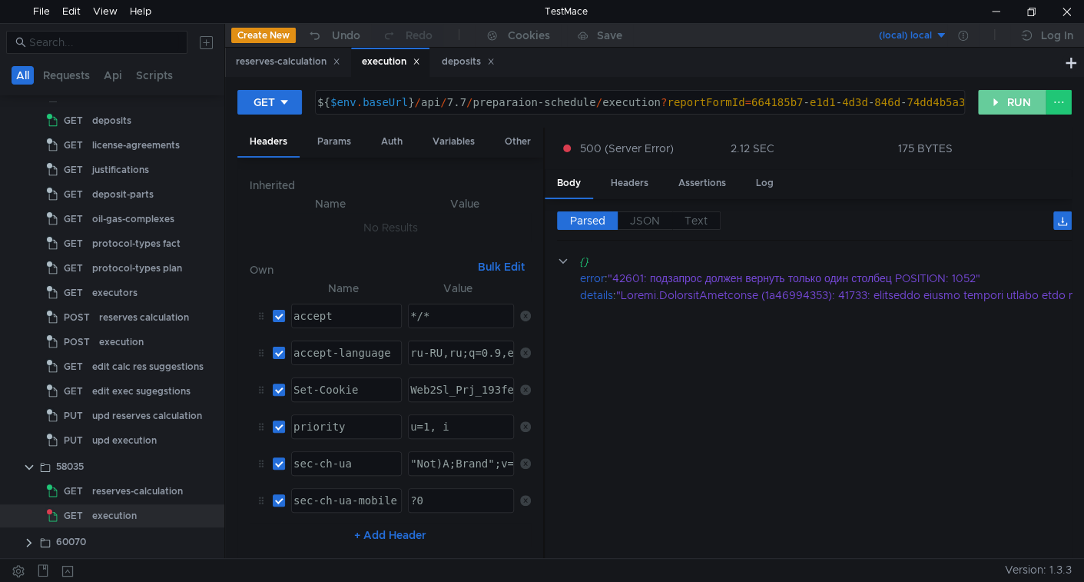
drag, startPoint x: 1011, startPoint y: 108, endPoint x: 956, endPoint y: 169, distance: 82.2
click at [1011, 108] on button "RUN" at bounding box center [1012, 102] width 68 height 25
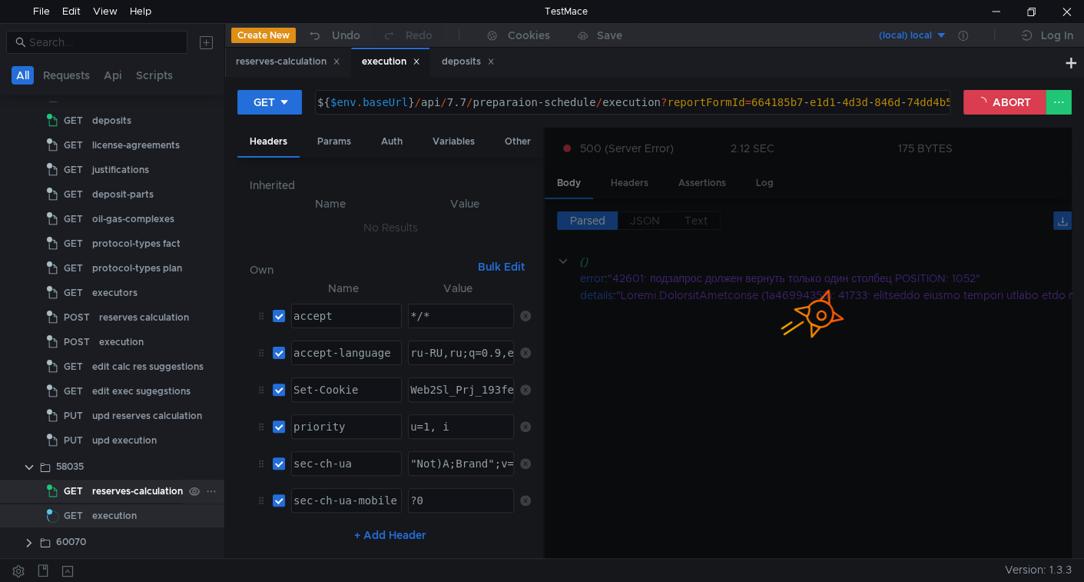
click at [109, 489] on div "reserves-calculation" at bounding box center [137, 490] width 91 height 23
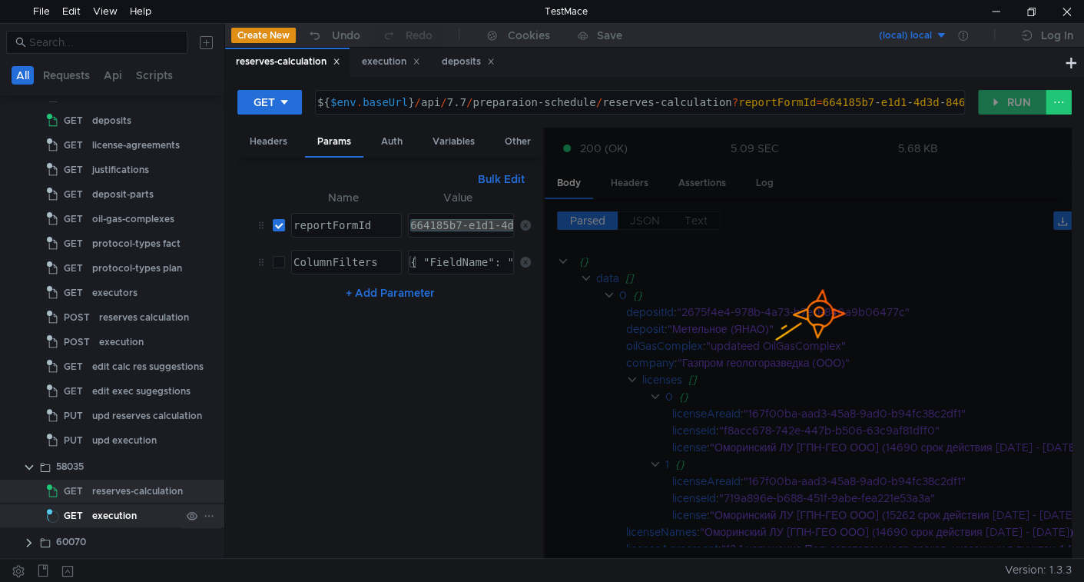
click at [92, 509] on div "execution" at bounding box center [114, 515] width 45 height 23
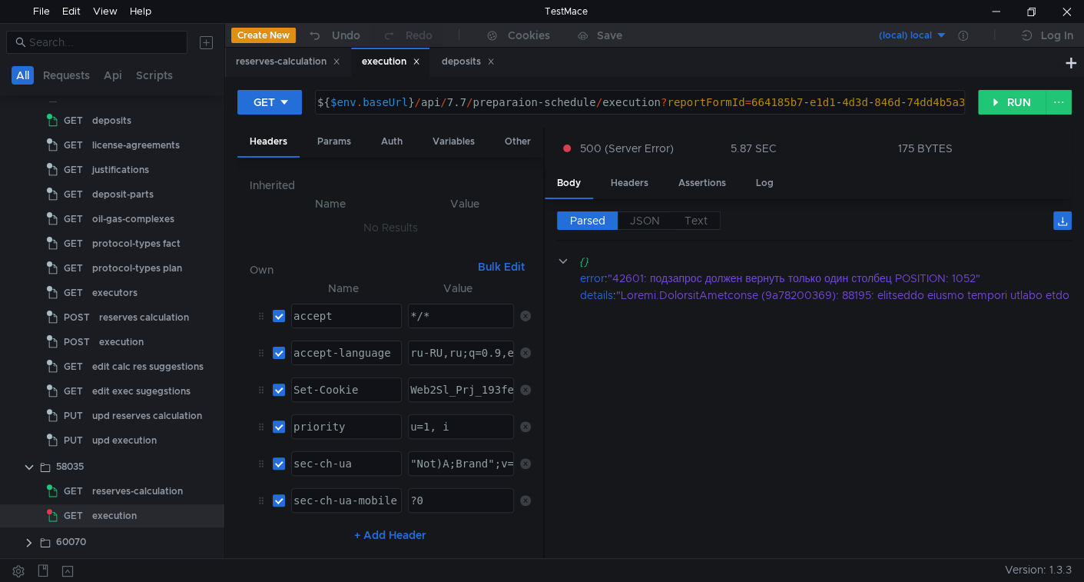
click at [108, 494] on div "reserves-calculation" at bounding box center [137, 490] width 91 height 23
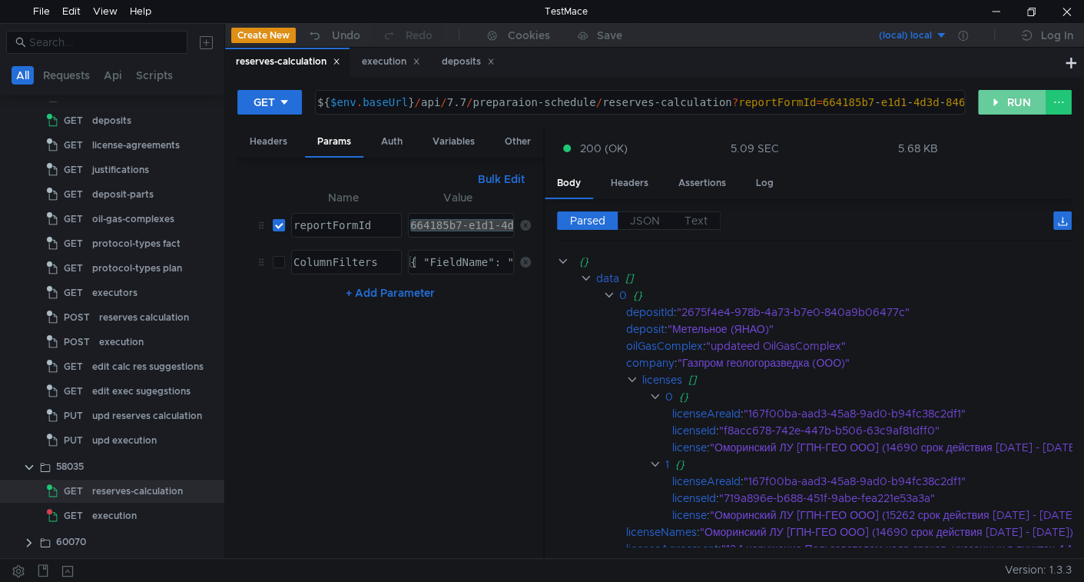
click at [1015, 101] on button "RUN" at bounding box center [1012, 102] width 68 height 25
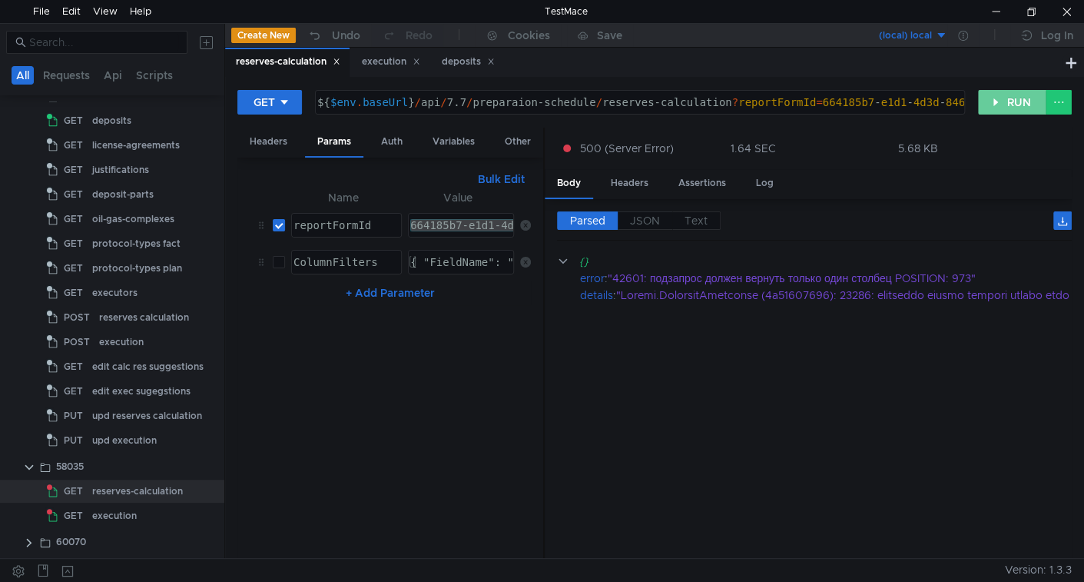
click at [1020, 113] on button "RUN" at bounding box center [1012, 102] width 68 height 25
click at [1003, 15] on div at bounding box center [995, 11] width 35 height 23
click at [148, 489] on div "reserves-calculation" at bounding box center [137, 490] width 91 height 23
click at [990, 10] on div at bounding box center [995, 11] width 35 height 23
click at [1018, 101] on button "RUN" at bounding box center [1012, 102] width 68 height 25
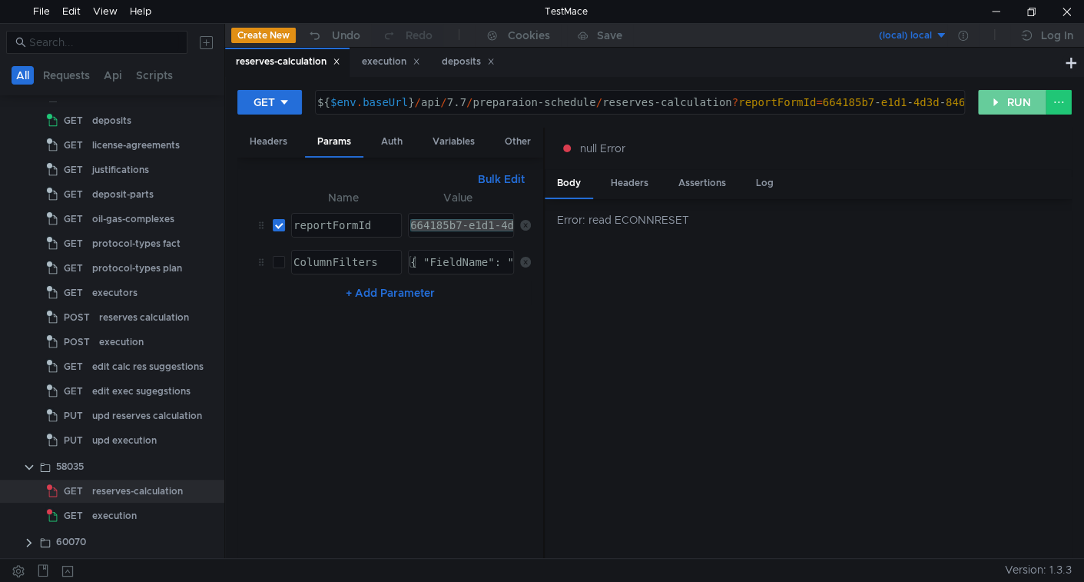
click at [1016, 100] on button "RUN" at bounding box center [1012, 102] width 68 height 25
drag, startPoint x: 993, startPoint y: 108, endPoint x: 957, endPoint y: 166, distance: 68.7
click at [993, 108] on button "RUN" at bounding box center [1012, 102] width 68 height 25
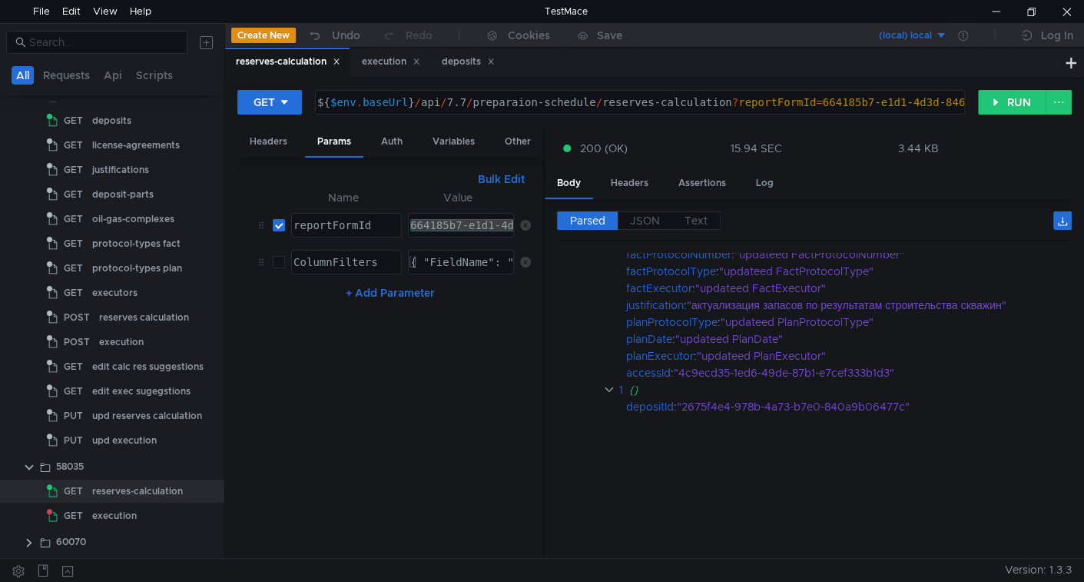
scroll to position [0, 0]
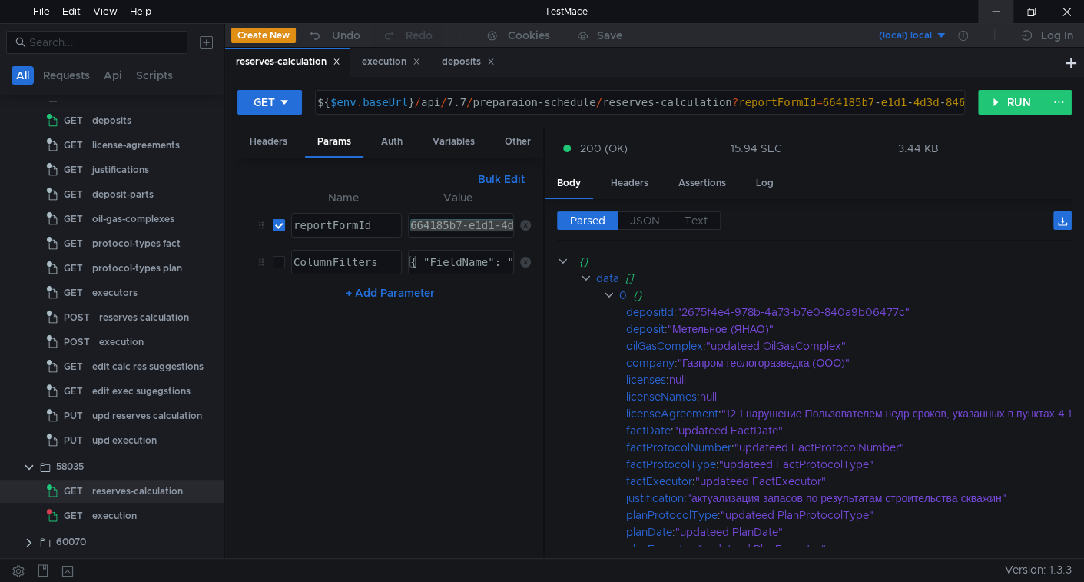
click at [995, 12] on div at bounding box center [995, 11] width 35 height 23
click at [1001, 108] on button "RUN" at bounding box center [1012, 102] width 68 height 25
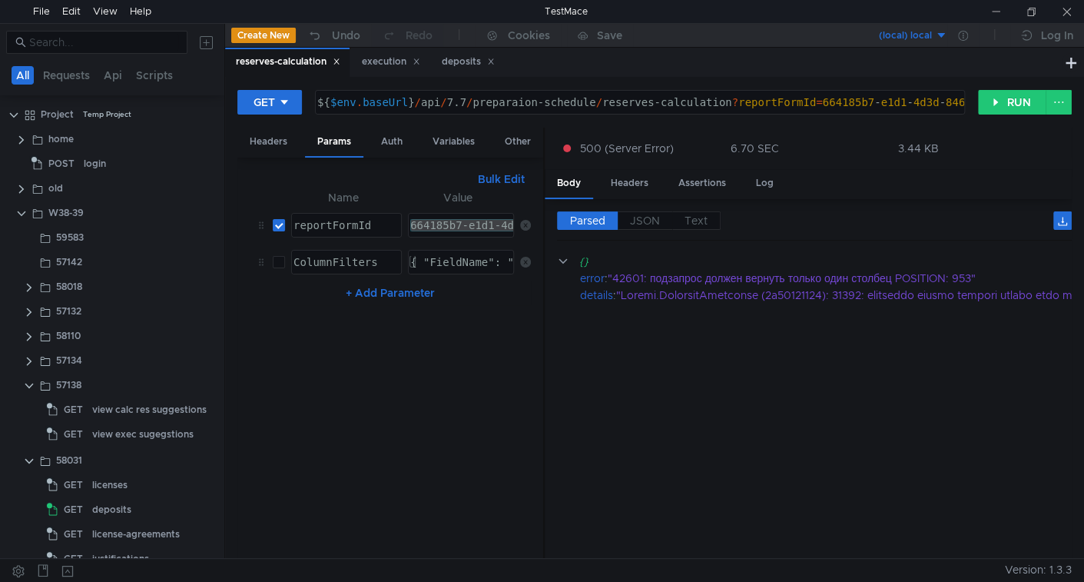
scroll to position [389, 0]
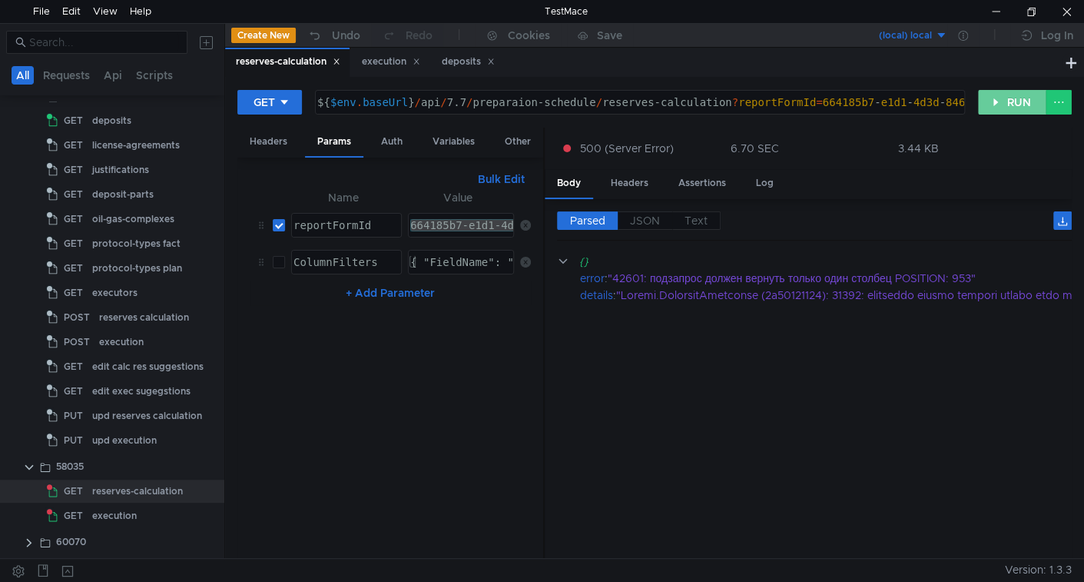
click at [1006, 100] on button "RUN" at bounding box center [1012, 102] width 68 height 25
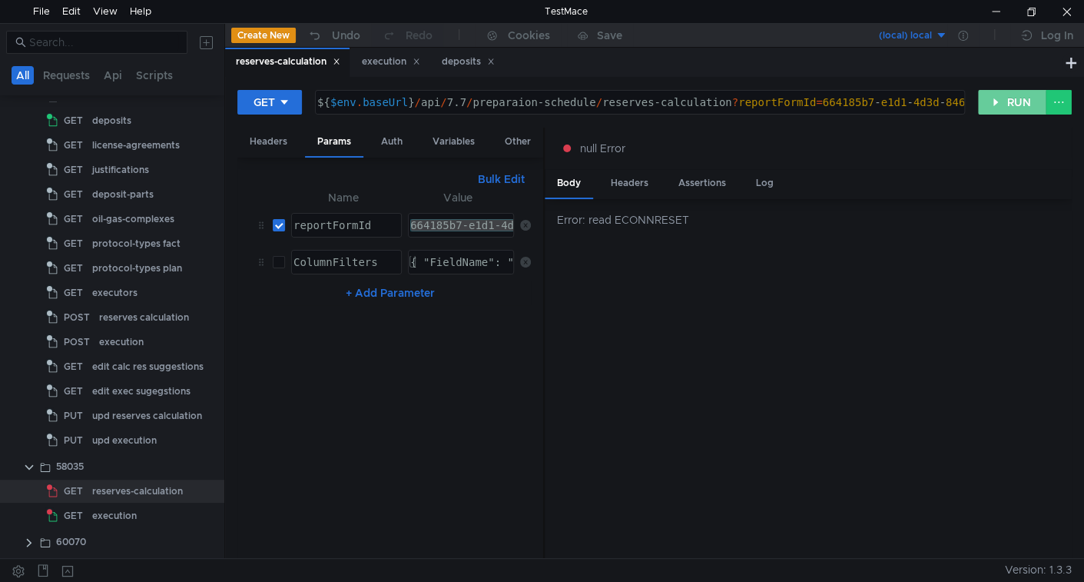
click at [1008, 98] on button "RUN" at bounding box center [1012, 102] width 68 height 25
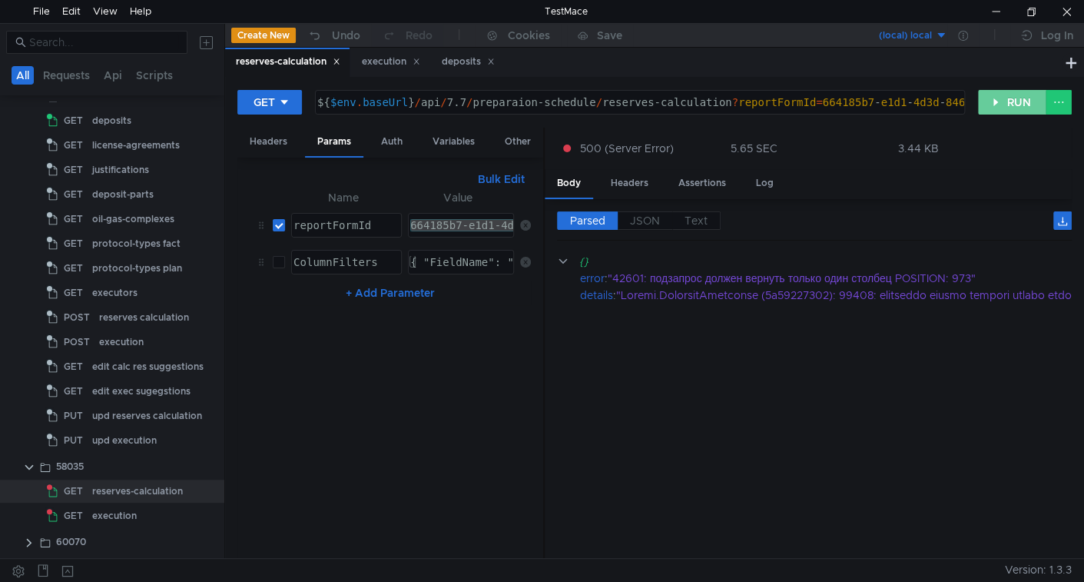
click at [1022, 101] on button "RUN" at bounding box center [1012, 102] width 68 height 25
click at [646, 225] on label "JSON" at bounding box center [645, 220] width 55 height 18
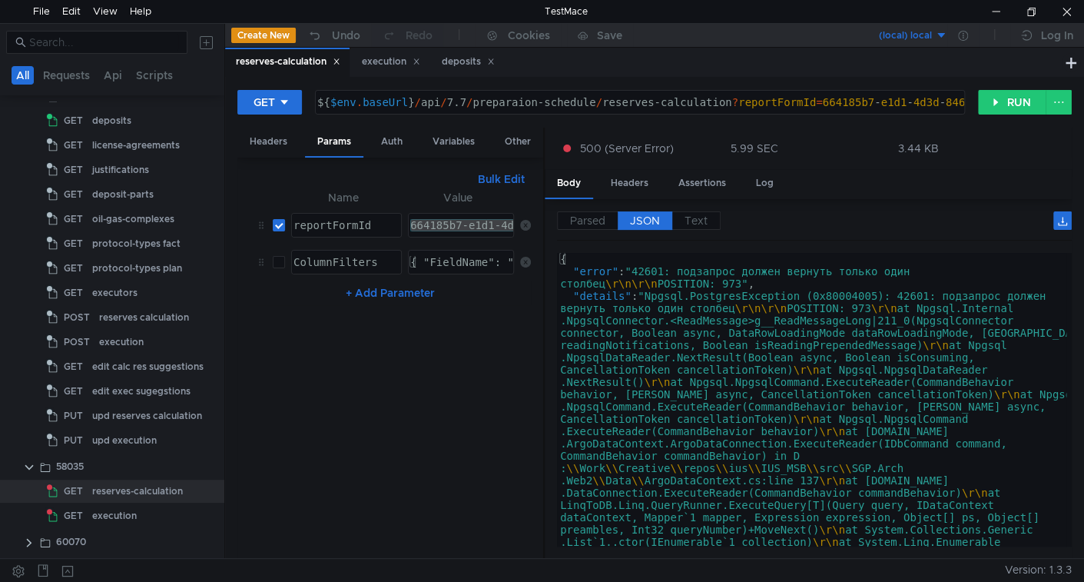
click at [978, 158] on div "500 (Server Error) 5.99 SEC 3.44 KB" at bounding box center [808, 148] width 527 height 41
click at [1009, 100] on button "RUN" at bounding box center [1012, 102] width 68 height 25
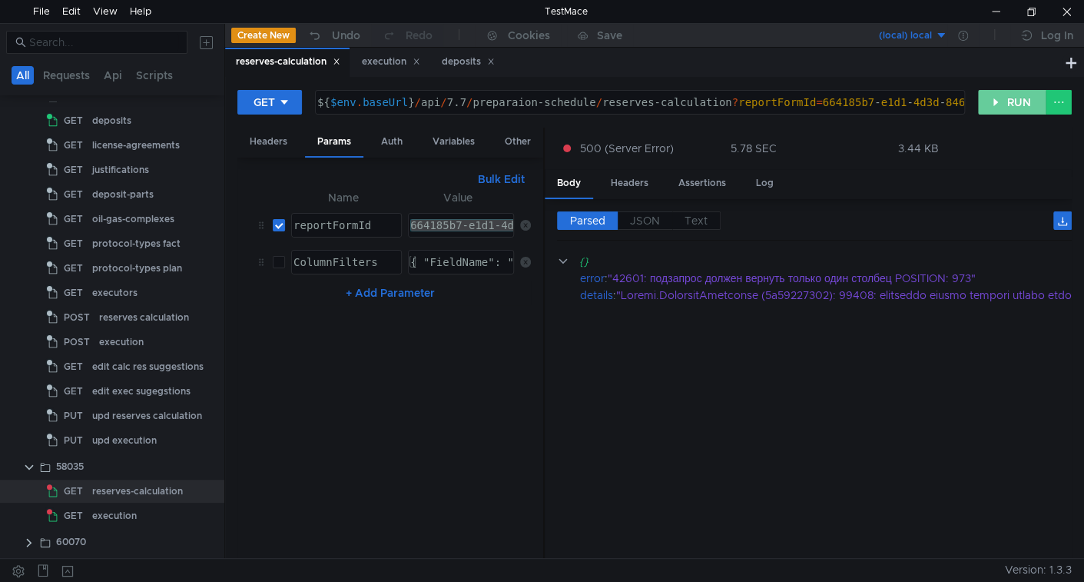
click at [1011, 99] on button "RUN" at bounding box center [1012, 102] width 68 height 25
click at [658, 214] on span "JSON" at bounding box center [645, 221] width 30 height 14
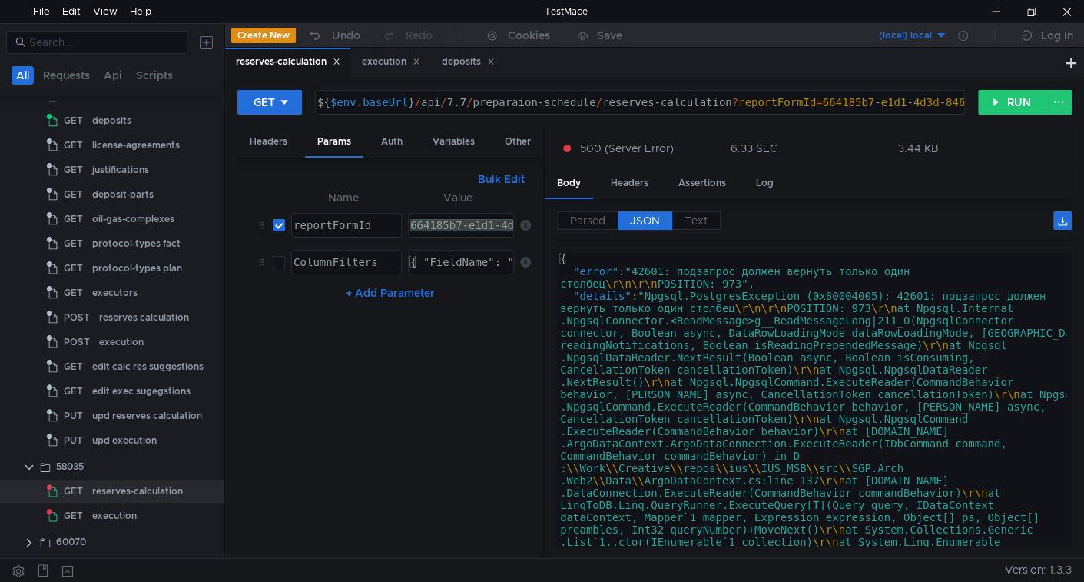
scroll to position [0, 0]
type textarea ""error": "42601: подзапрос должен вернуть только один столбец\r\n\r\nPOSITION: …"
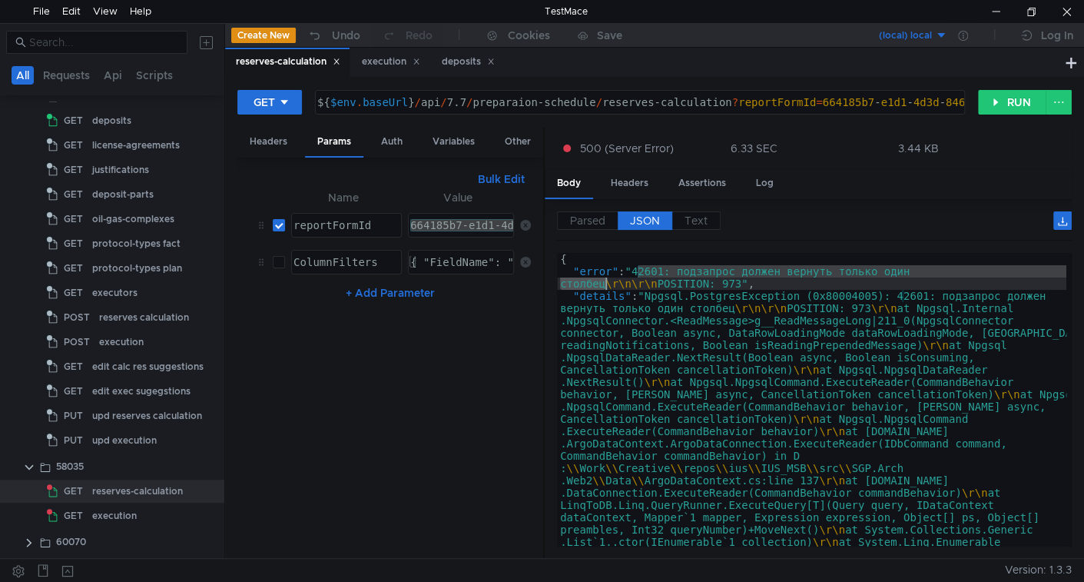
drag, startPoint x: 638, startPoint y: 267, endPoint x: 604, endPoint y: 286, distance: 38.9
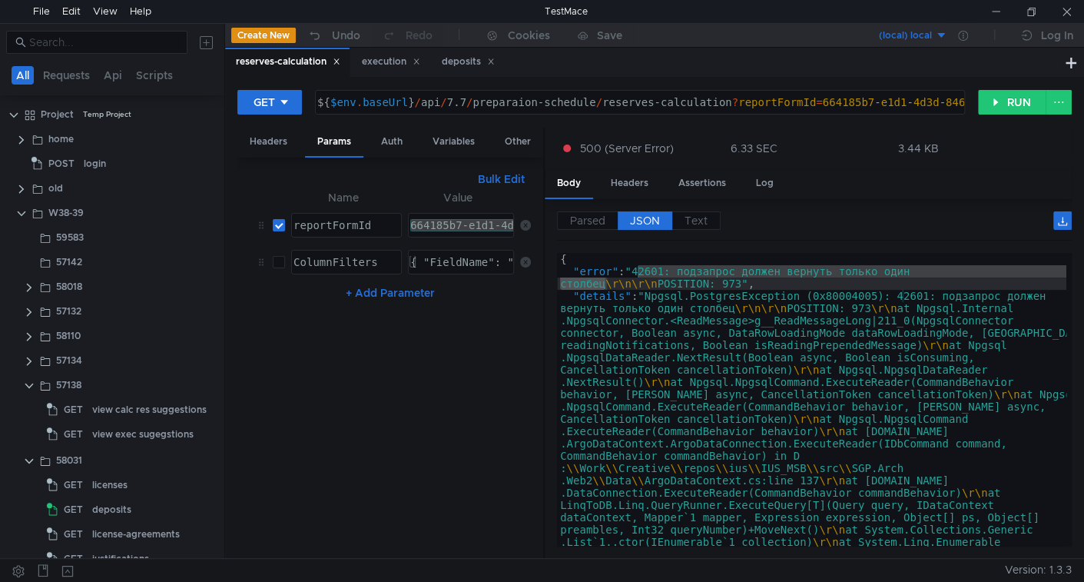
scroll to position [389, 0]
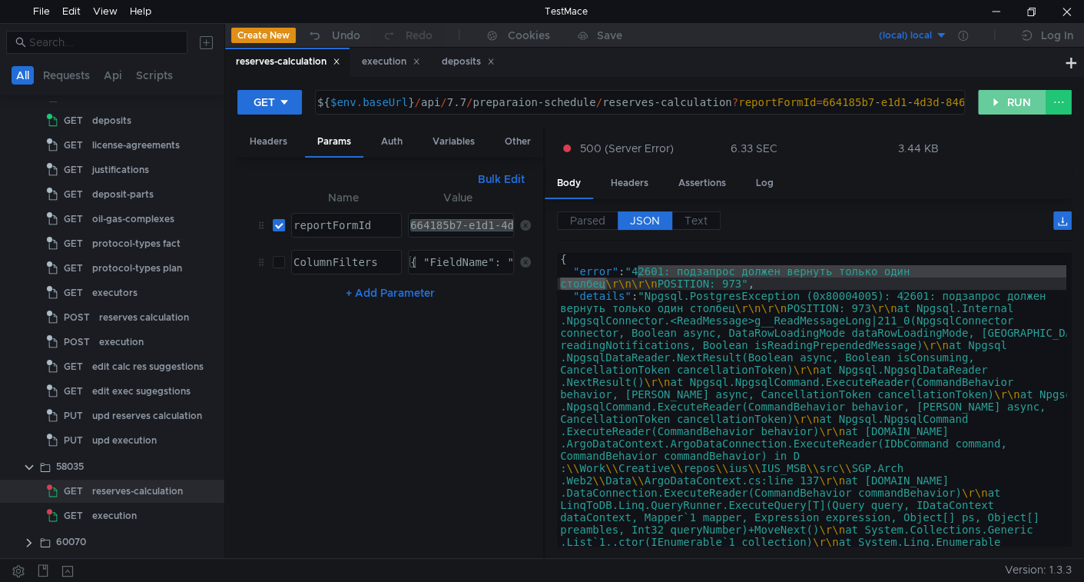
drag, startPoint x: 998, startPoint y: 98, endPoint x: 984, endPoint y: 128, distance: 32.3
click at [998, 98] on button "RUN" at bounding box center [1012, 102] width 68 height 25
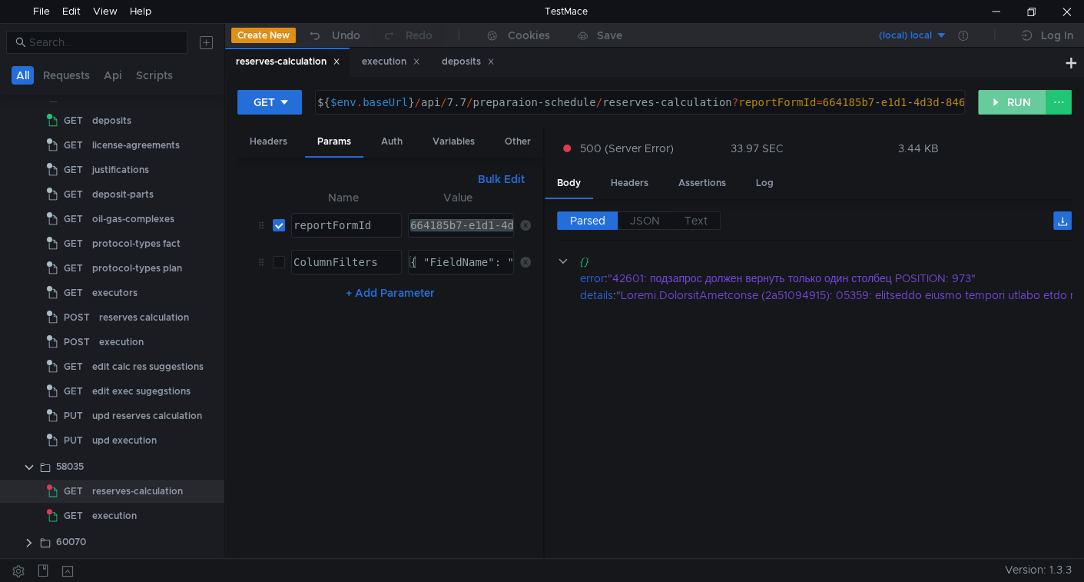
drag, startPoint x: 1009, startPoint y: 93, endPoint x: 976, endPoint y: 158, distance: 72.8
click at [1009, 93] on button "RUN" at bounding box center [1012, 102] width 68 height 25
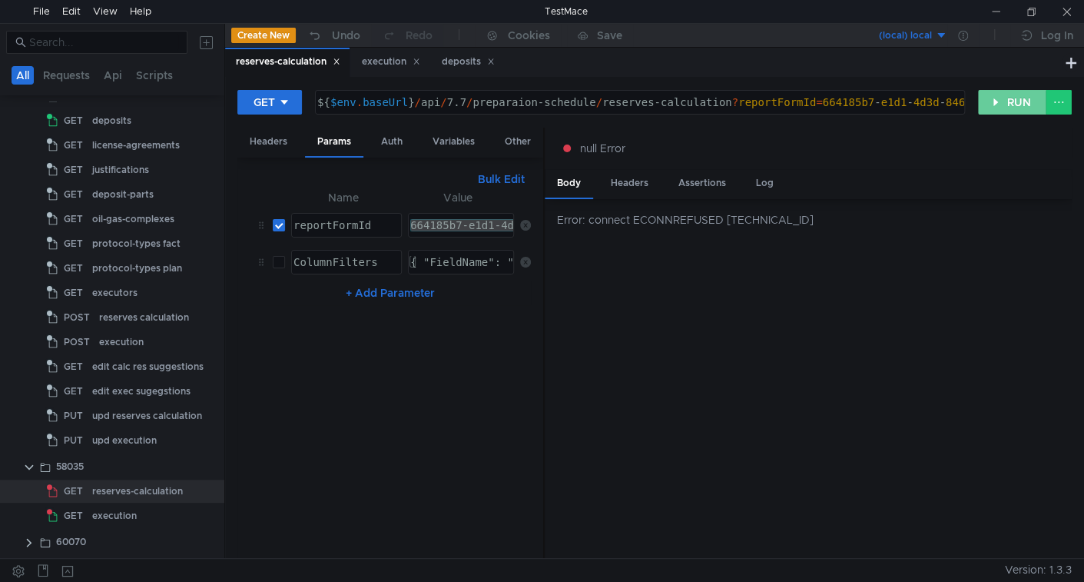
click at [995, 108] on button "RUN" at bounding box center [1012, 102] width 68 height 25
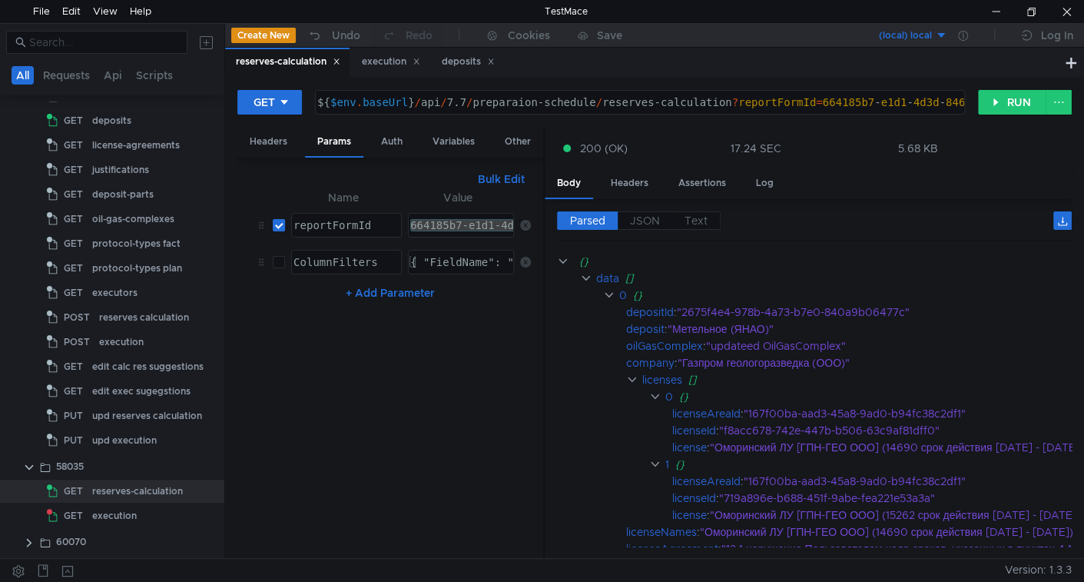
scroll to position [0, 0]
click at [1063, 15] on div at bounding box center [1066, 11] width 35 height 23
